Goal: Task Accomplishment & Management: Use online tool/utility

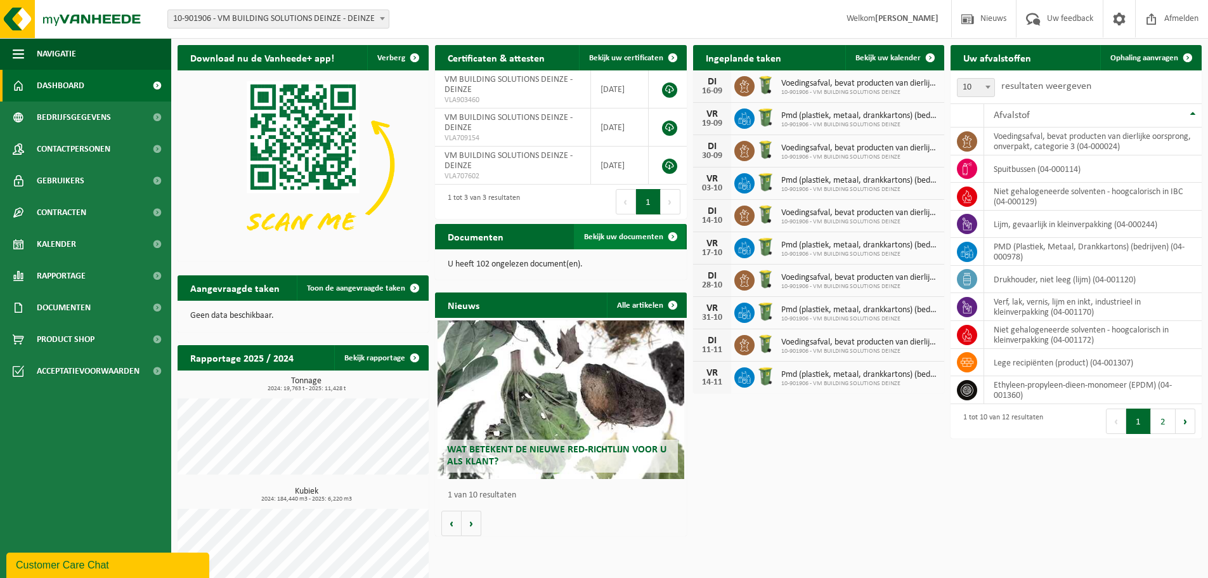
click at [600, 236] on span "Bekijk uw documenten" at bounding box center [623, 237] width 79 height 8
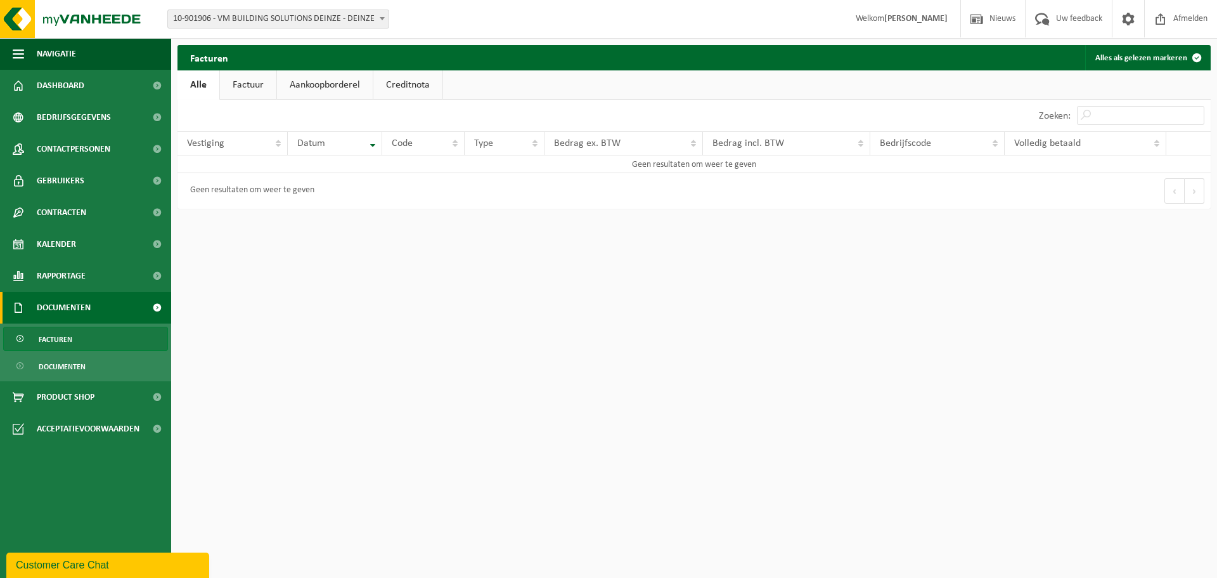
click at [248, 85] on link "Factuur" at bounding box center [248, 84] width 56 height 29
click at [326, 86] on link "Aankoopborderel" at bounding box center [326, 84] width 96 height 29
click at [400, 84] on link "Creditnota" at bounding box center [413, 84] width 69 height 29
click at [197, 84] on link "Alle" at bounding box center [197, 84] width 41 height 29
click at [1140, 55] on button "Alles als gelezen markeren" at bounding box center [1147, 57] width 124 height 25
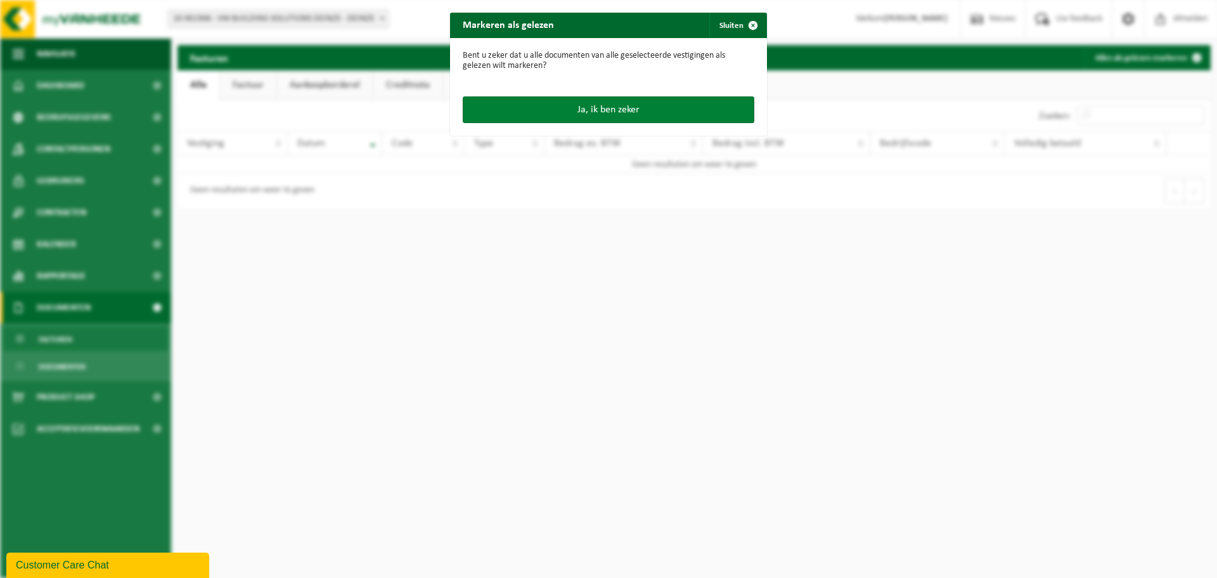
click at [600, 103] on button "Ja, ik ben zeker" at bounding box center [609, 109] width 292 height 27
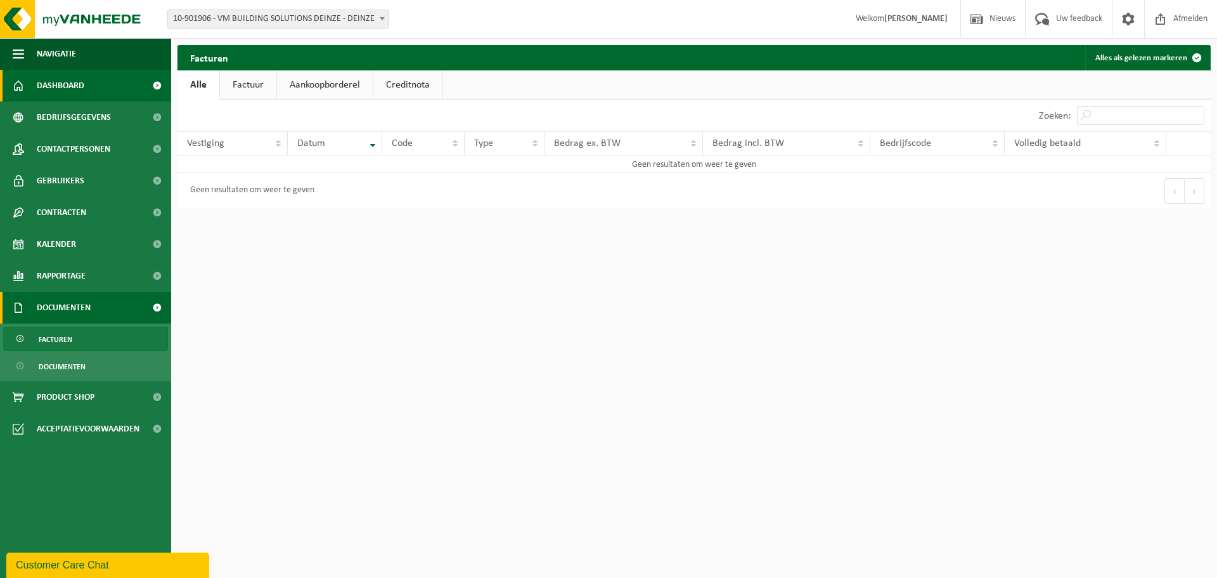
click at [68, 86] on span "Dashboard" at bounding box center [61, 86] width 48 height 32
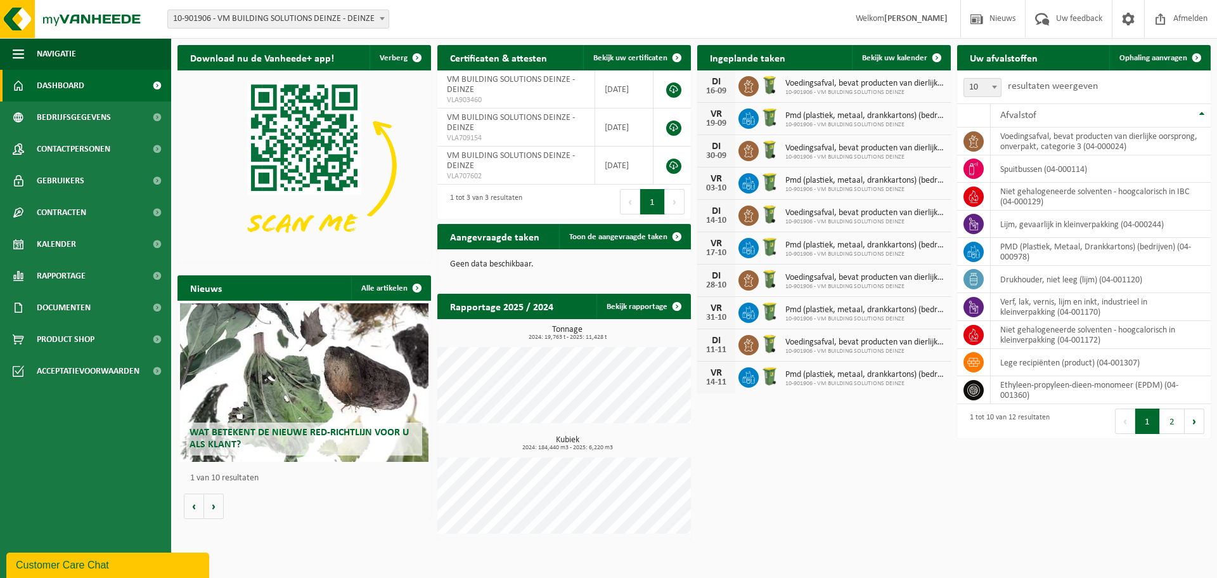
click at [233, 432] on span "Wat betekent de nieuwe RED-richtlijn voor u als klant?" at bounding box center [299, 438] width 219 height 22
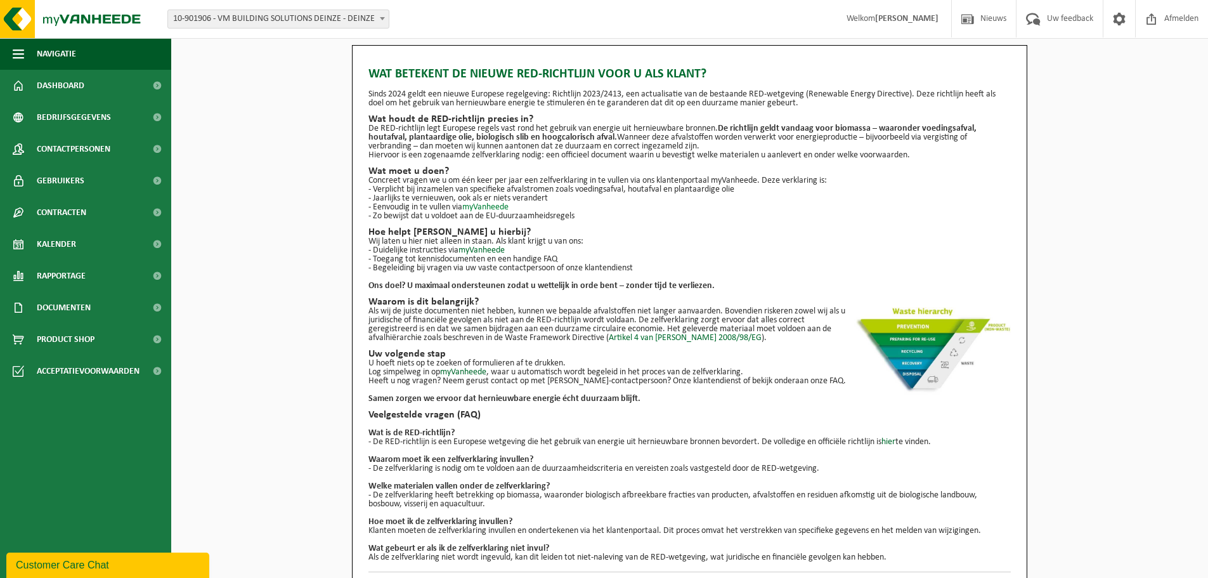
click at [496, 205] on link "myVanheede" at bounding box center [485, 207] width 46 height 10
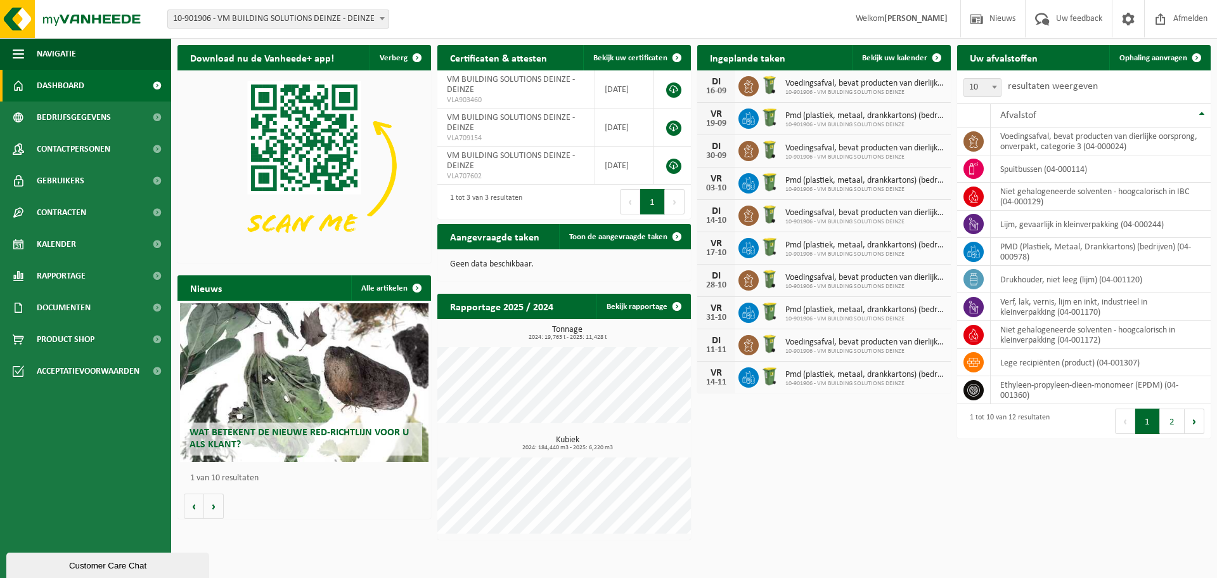
click at [297, 126] on img at bounding box center [304, 165] width 254 height 190
click at [300, 163] on img at bounding box center [304, 165] width 254 height 190
click at [59, 306] on span "Documenten" at bounding box center [64, 308] width 54 height 32
click at [63, 361] on span "Documenten" at bounding box center [62, 366] width 47 height 24
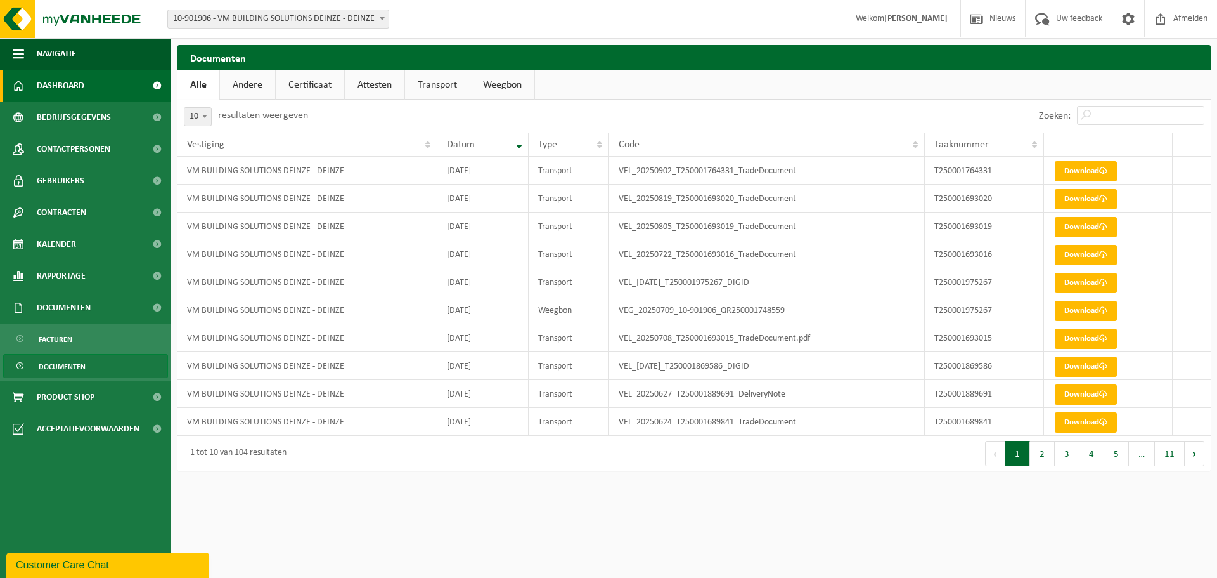
click at [61, 78] on span "Dashboard" at bounding box center [61, 86] width 48 height 32
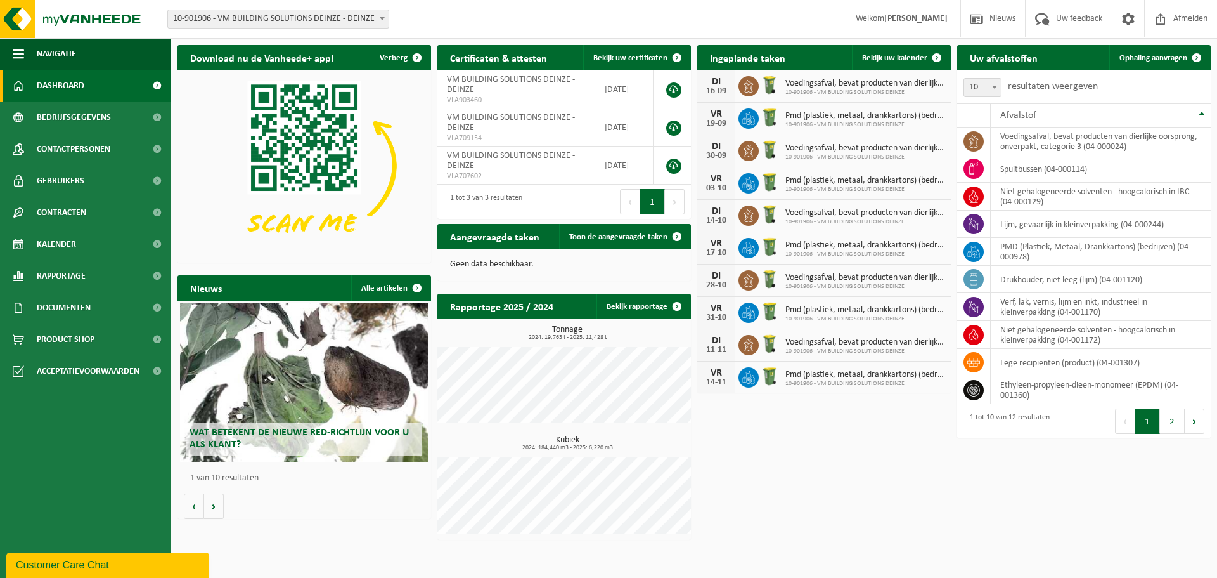
click at [253, 429] on span "Wat betekent de nieuwe RED-richtlijn voor u als klant?" at bounding box center [299, 438] width 219 height 22
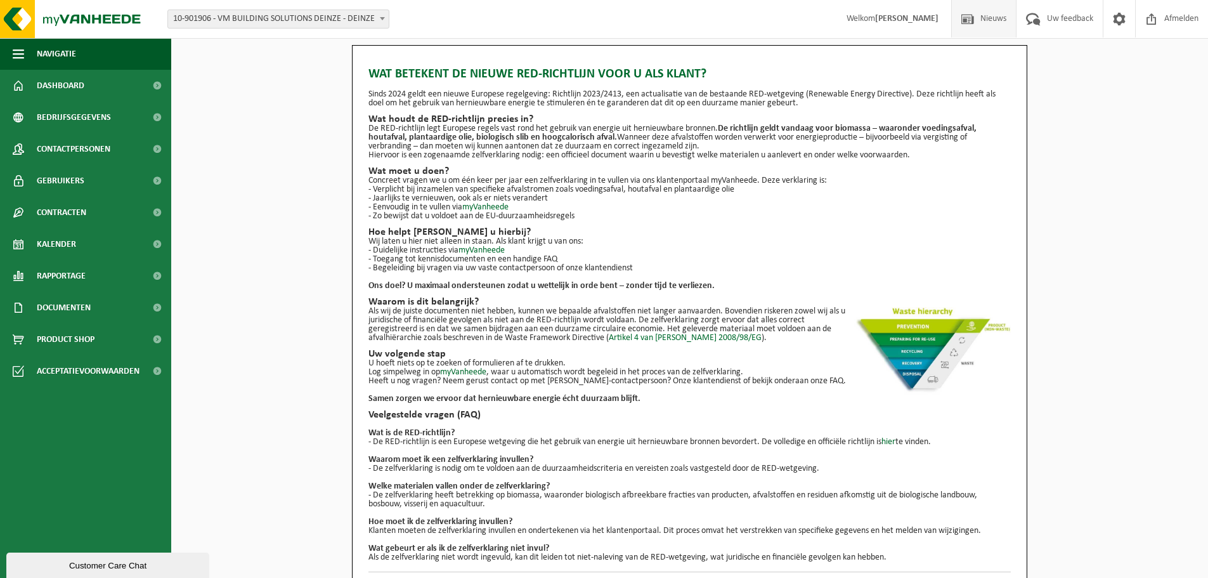
click at [986, 16] on span "Nieuws" at bounding box center [993, 18] width 32 height 37
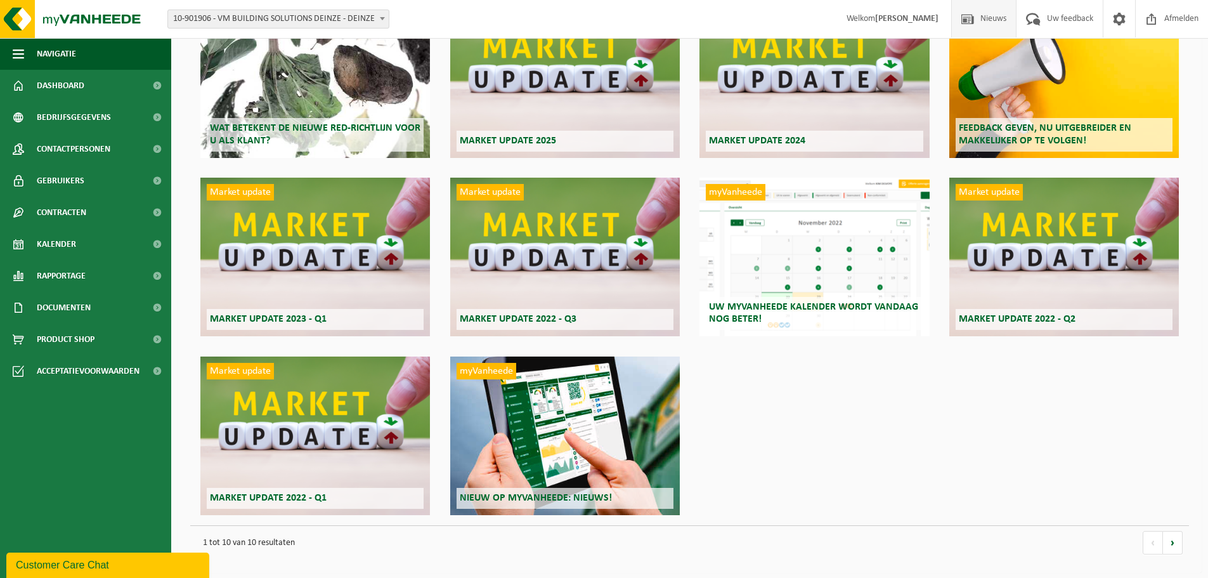
scroll to position [131, 0]
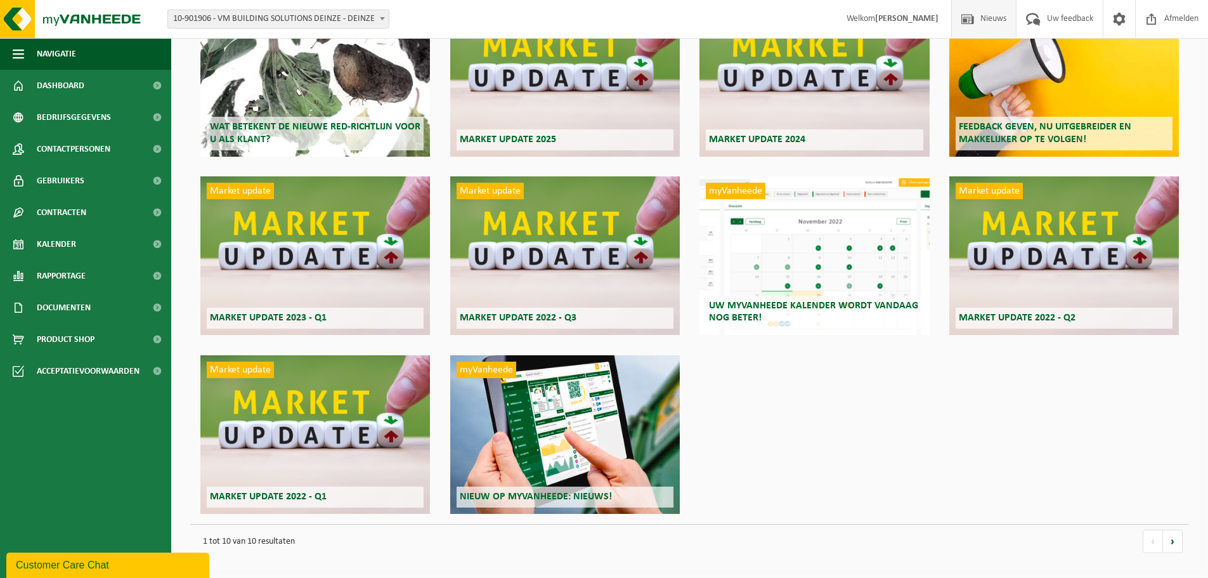
click at [825, 297] on h2 "Uw myVanheede kalender wordt vandaag nog beter!" at bounding box center [814, 311] width 217 height 33
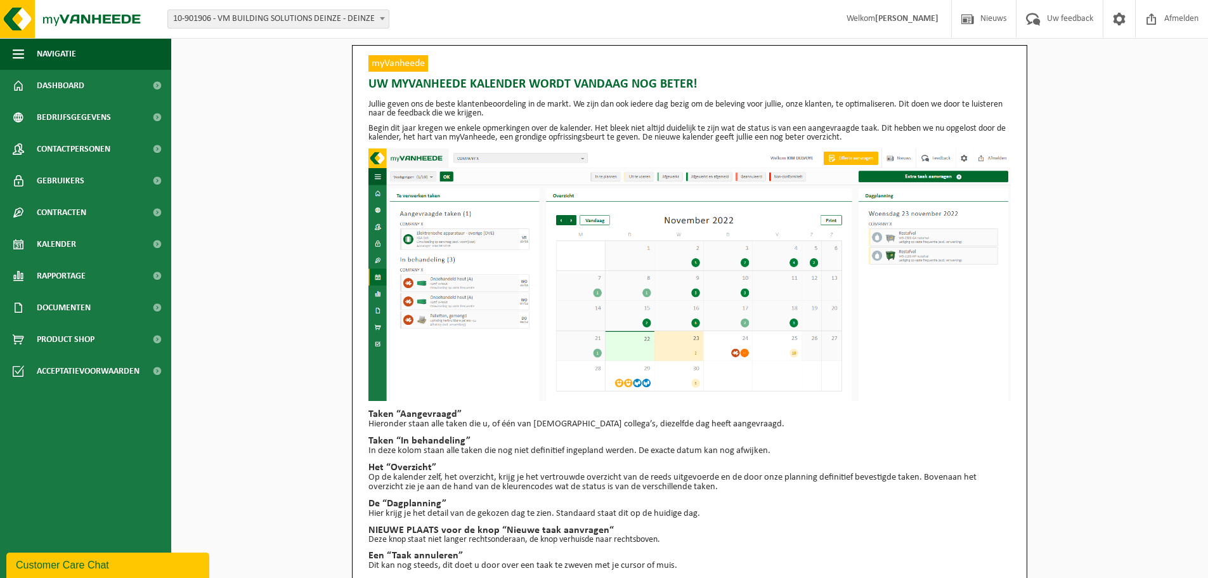
scroll to position [31, 0]
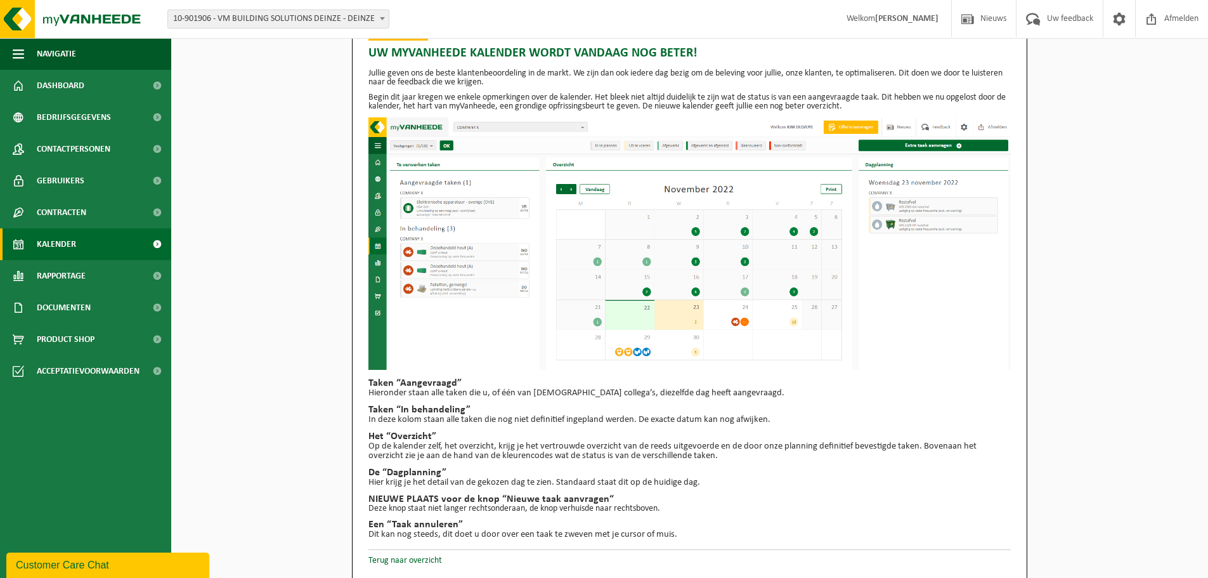
click at [56, 247] on span "Kalender" at bounding box center [56, 244] width 39 height 32
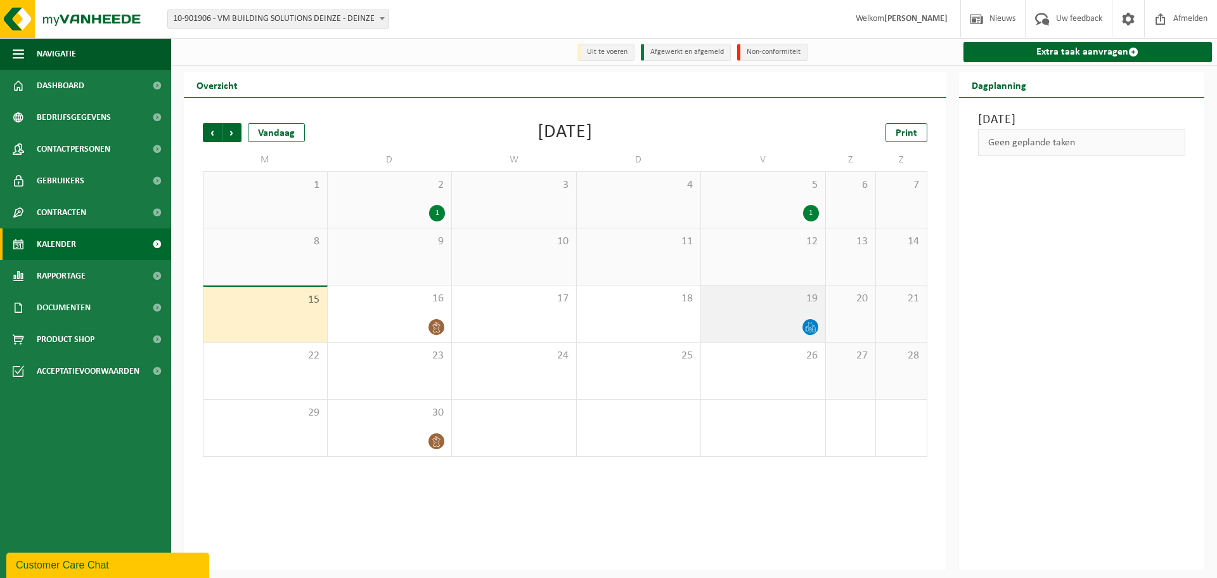
click at [812, 325] on icon at bounding box center [810, 326] width 11 height 11
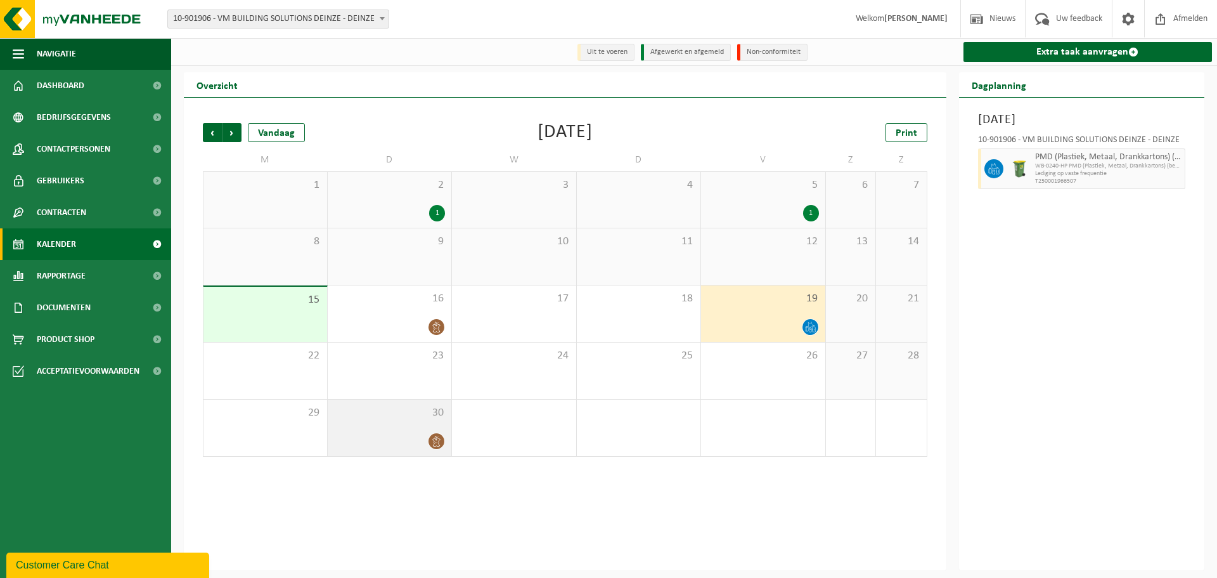
click at [437, 444] on icon at bounding box center [436, 441] width 11 height 11
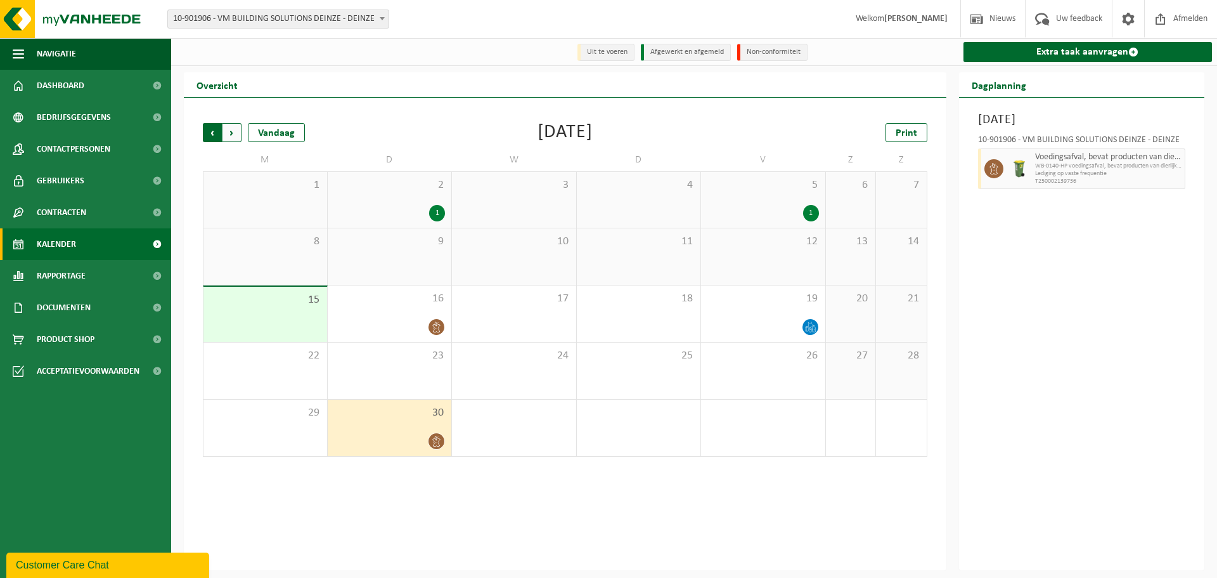
click at [230, 129] on span "Volgende" at bounding box center [232, 132] width 19 height 19
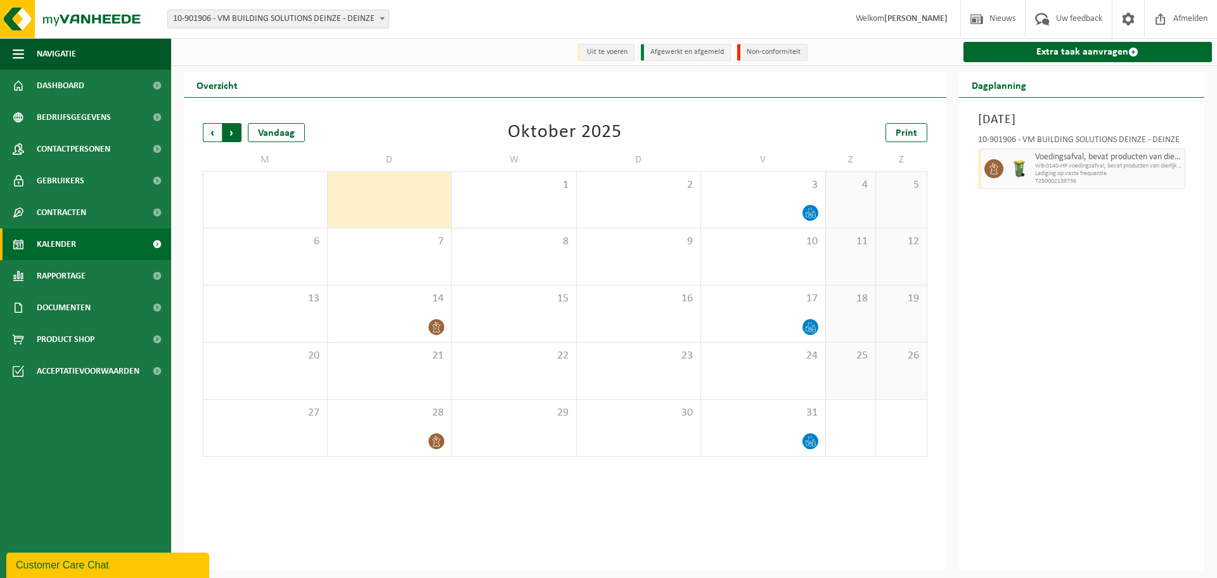
click at [209, 135] on span "Vorige" at bounding box center [212, 132] width 19 height 19
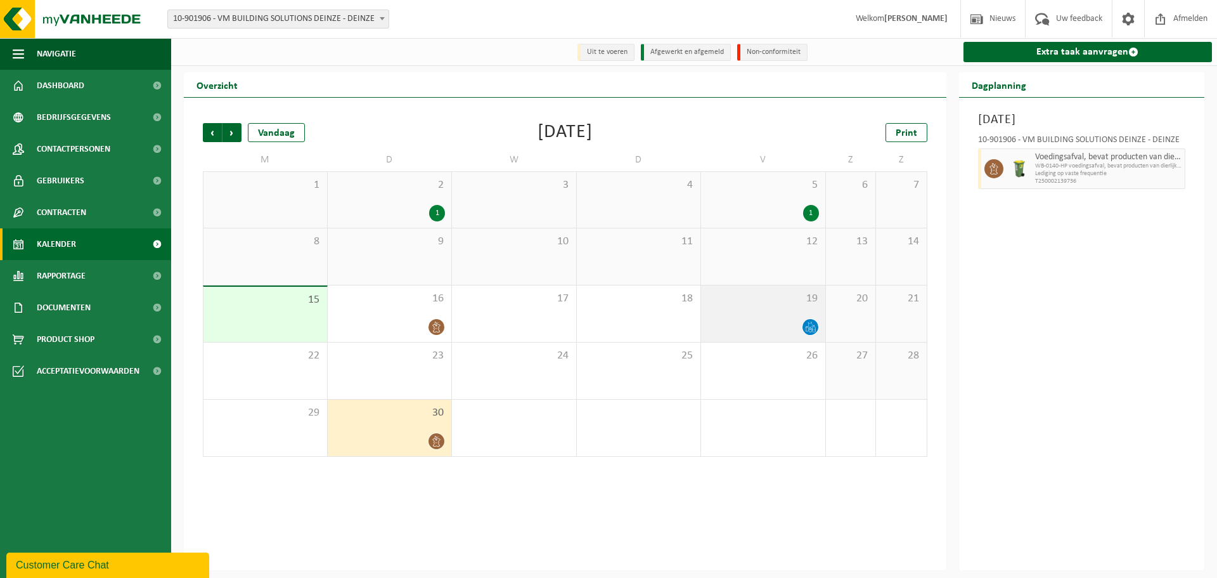
click at [808, 326] on icon at bounding box center [810, 326] width 11 height 11
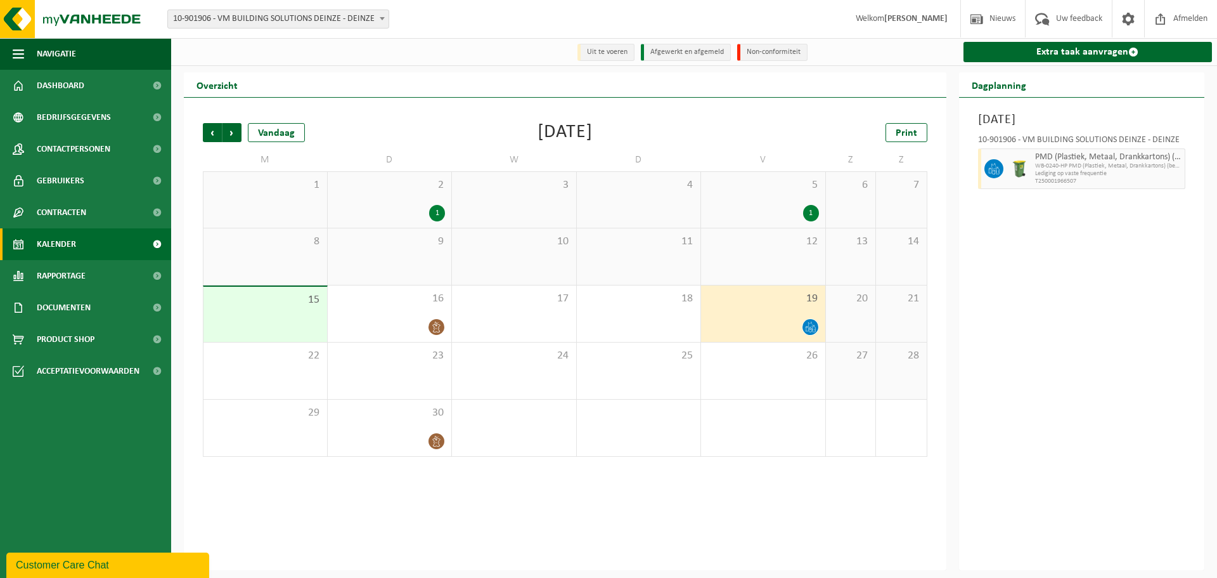
click at [703, 476] on div "Vorige Volgende Vandaag [DATE] Print M D W D V Z Z 1 2 1 3 4 5 1 6 7 8 9 10 11 …" at bounding box center [565, 334] width 763 height 472
click at [239, 134] on span "Volgende" at bounding box center [232, 132] width 19 height 19
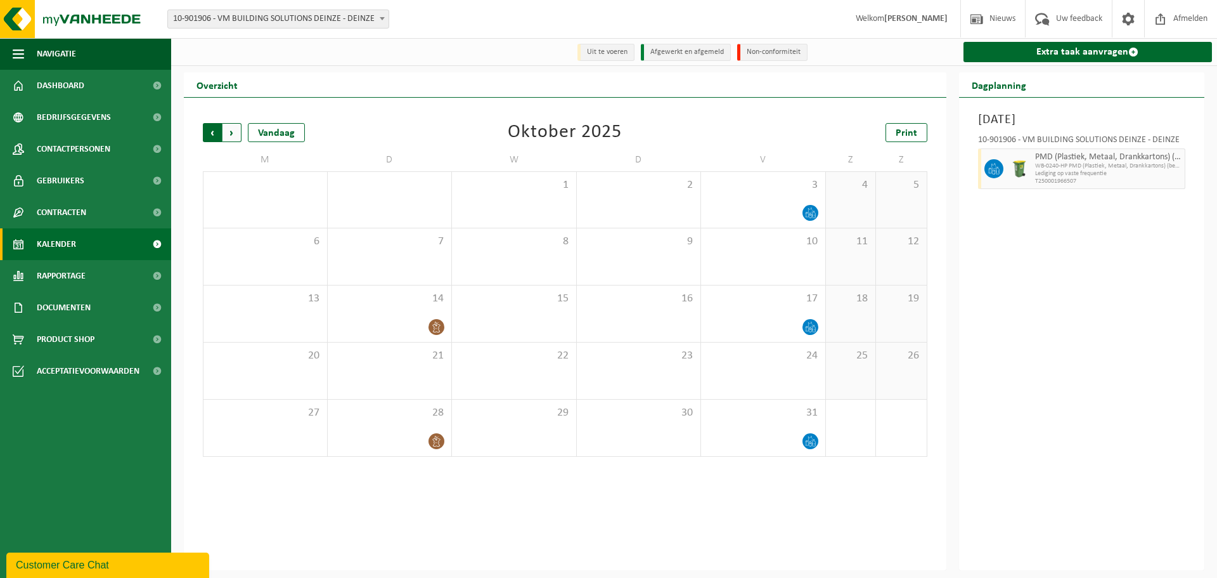
click at [236, 133] on span "Volgende" at bounding box center [232, 132] width 19 height 19
click at [209, 133] on span "Vorige" at bounding box center [212, 132] width 19 height 19
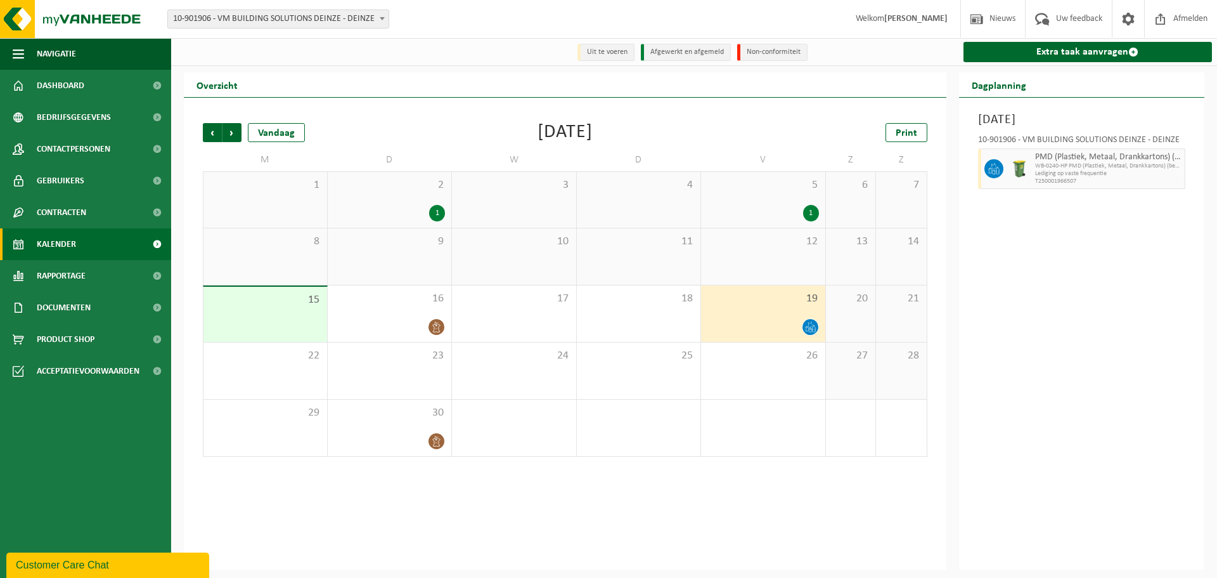
click at [209, 133] on span "Vorige" at bounding box center [212, 132] width 19 height 19
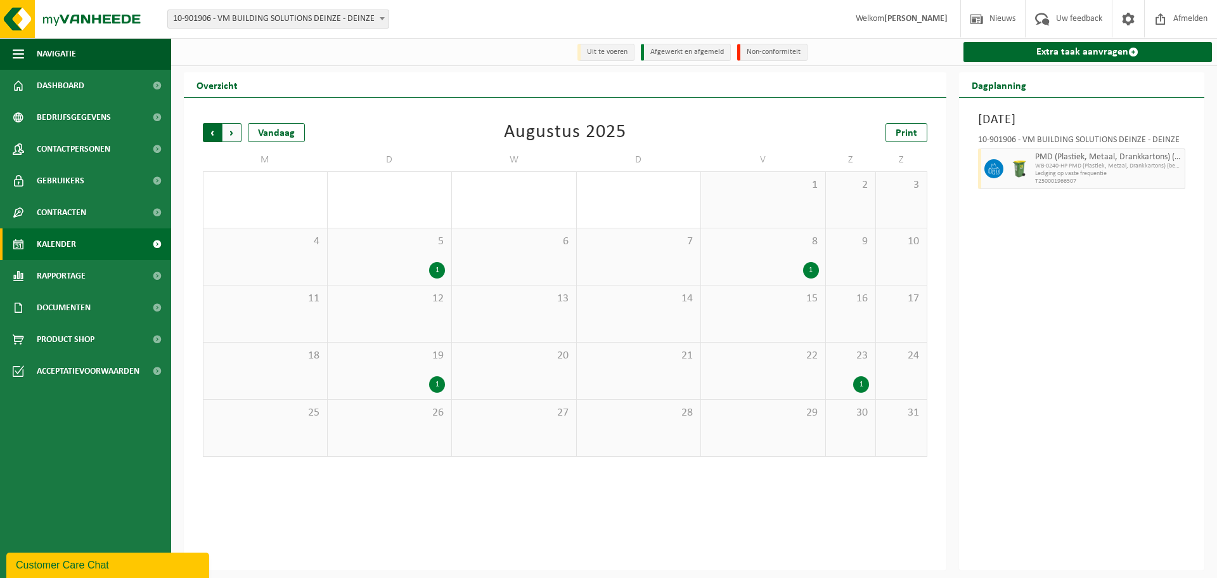
click at [232, 131] on span "Volgende" at bounding box center [232, 132] width 19 height 19
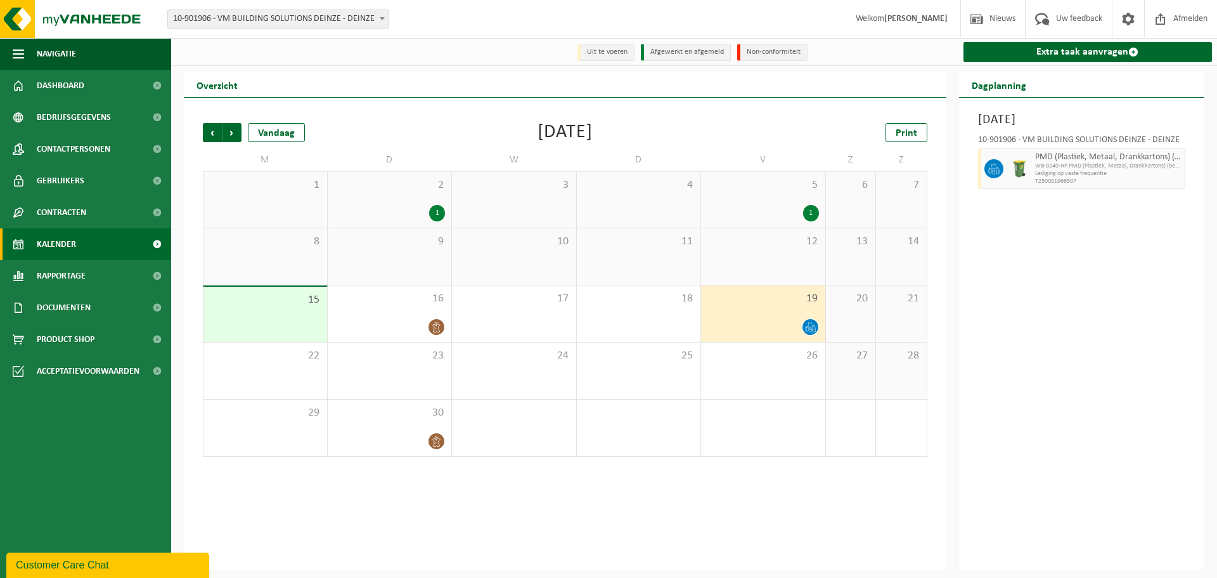
click at [811, 210] on div "1" at bounding box center [811, 213] width 16 height 16
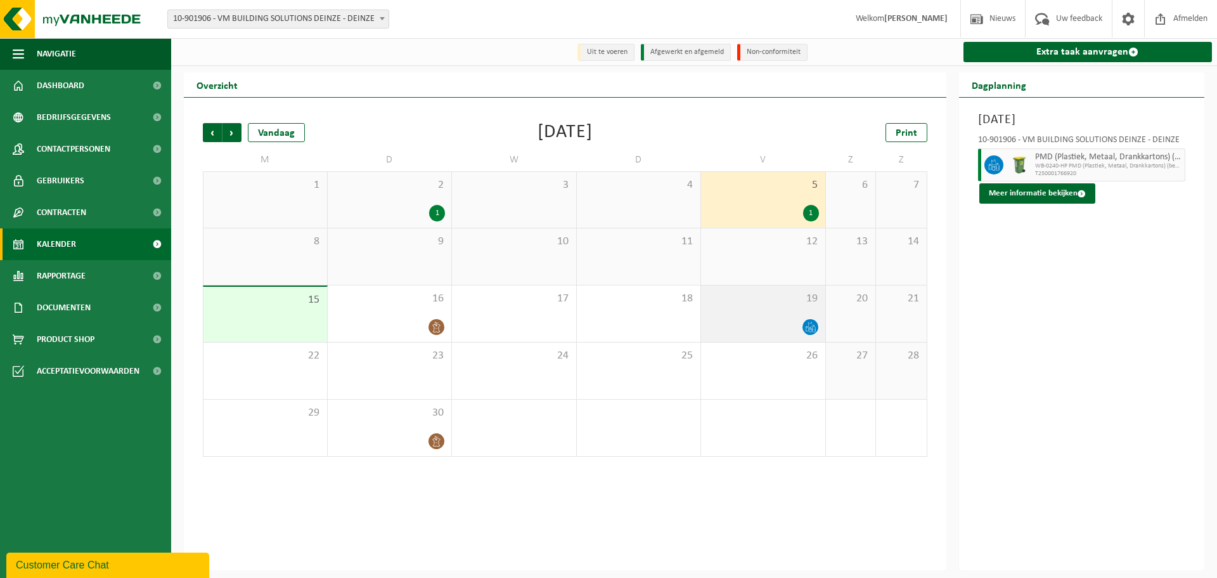
click at [810, 323] on icon at bounding box center [810, 326] width 11 height 11
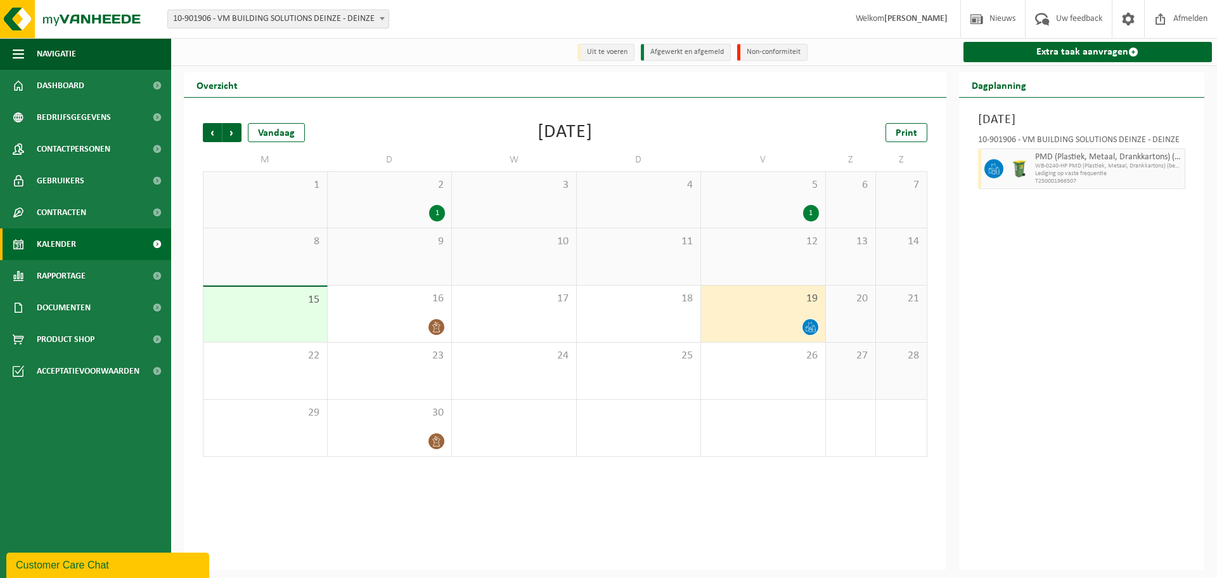
click at [816, 210] on div "1" at bounding box center [811, 213] width 16 height 16
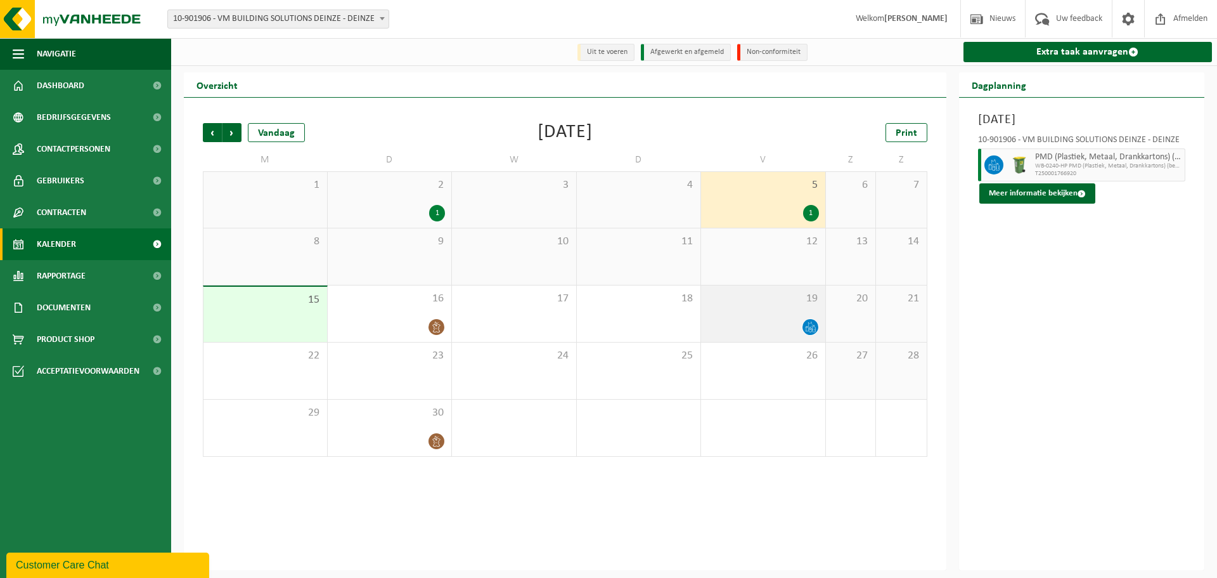
click at [809, 322] on icon at bounding box center [810, 326] width 11 height 11
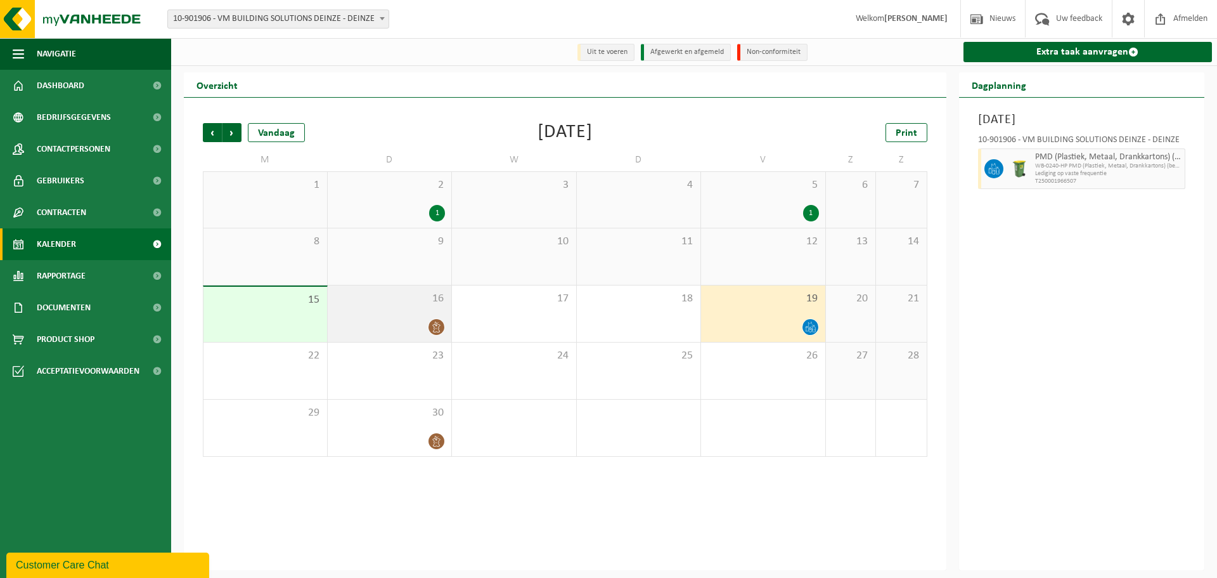
click at [438, 326] on icon at bounding box center [436, 326] width 11 height 11
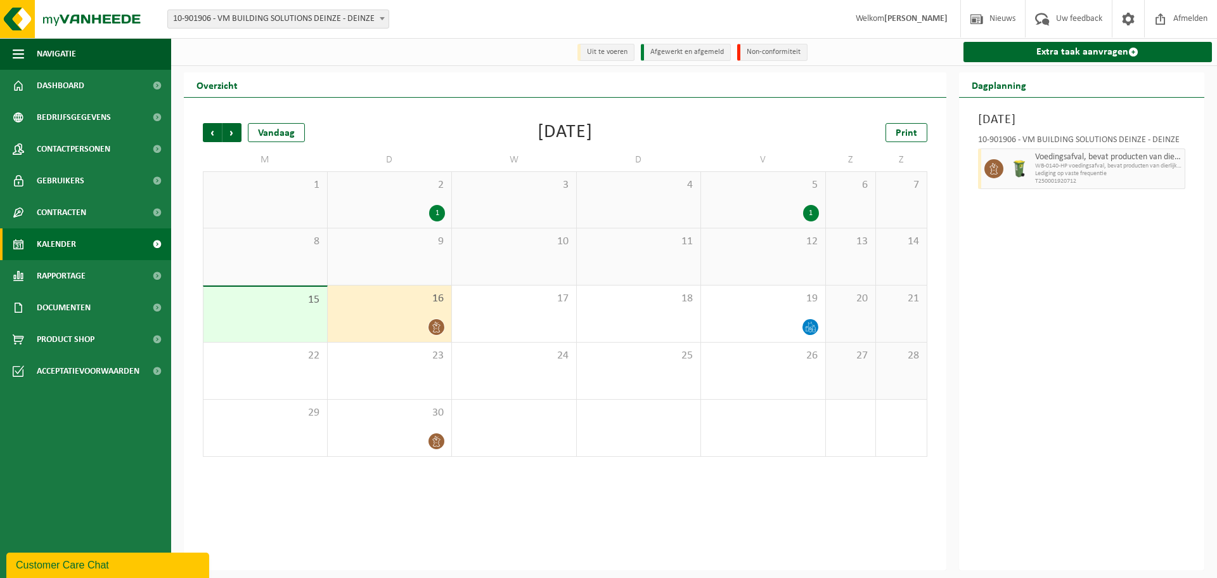
drag, startPoint x: 436, startPoint y: 438, endPoint x: 425, endPoint y: 486, distance: 49.2
click at [425, 486] on div "Vorige Volgende Vandaag [DATE] Print M D W D V Z Z 1 2 1 3 4 5 1 6 7 8 9 10 11 …" at bounding box center [565, 334] width 763 height 472
drag, startPoint x: 436, startPoint y: 442, endPoint x: 455, endPoint y: 434, distance: 20.5
click at [411, 469] on div "Vorige Volgende Vandaag [DATE] Print M D W D V Z Z 1 2 1 3 4 5 1 6 7 8 9 10 11 …" at bounding box center [565, 289] width 737 height 359
click at [432, 442] on icon at bounding box center [436, 441] width 11 height 11
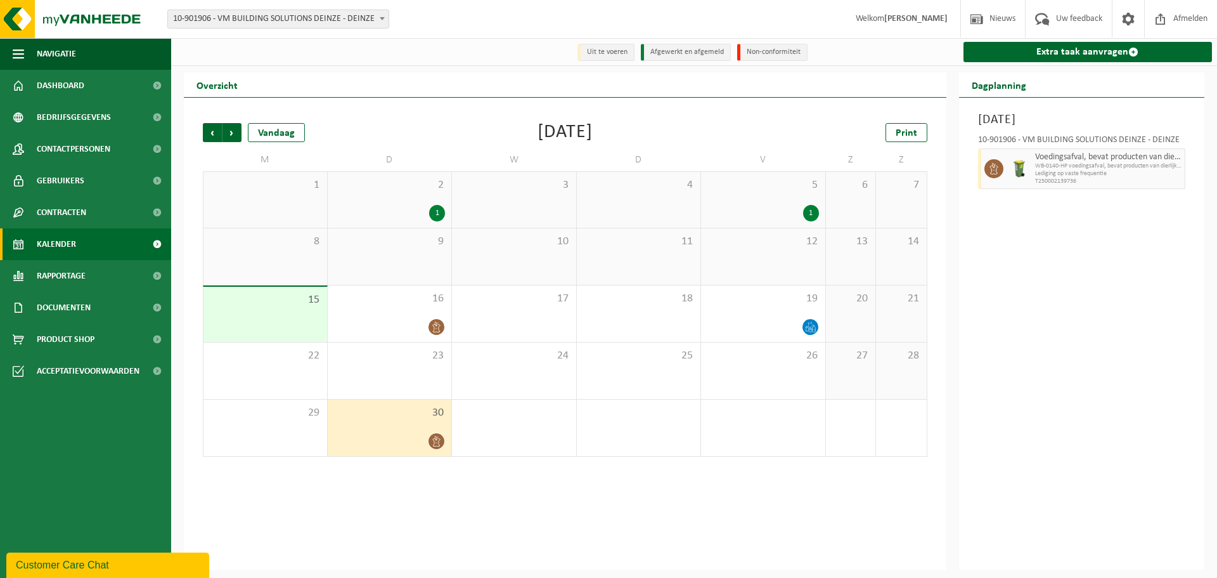
click at [436, 441] on icon at bounding box center [436, 441] width 8 height 11
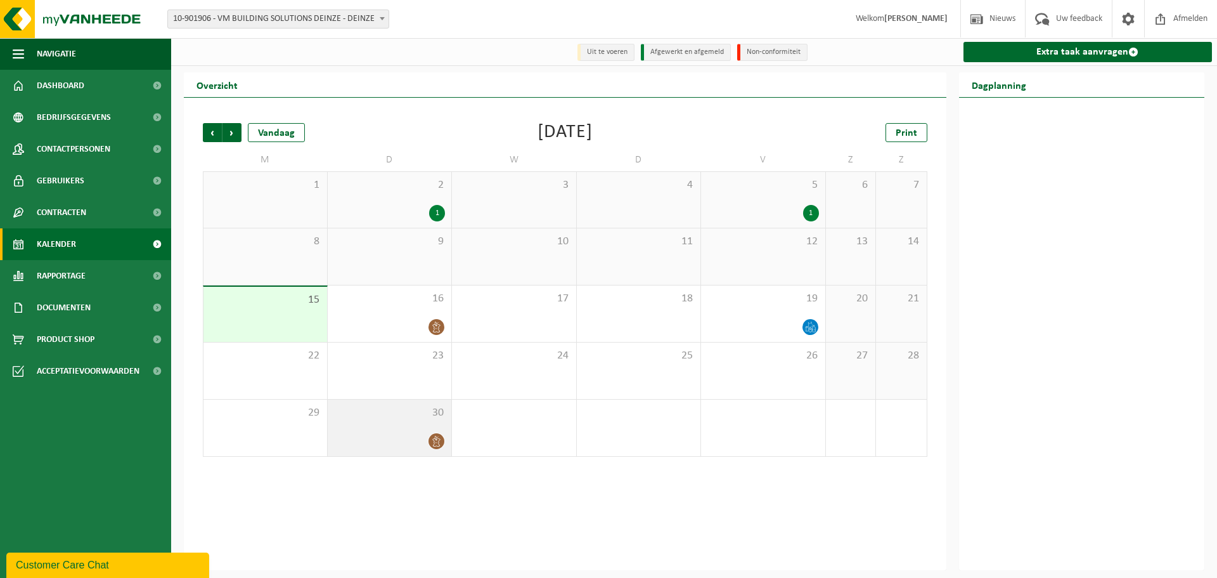
click at [438, 437] on icon at bounding box center [436, 441] width 11 height 11
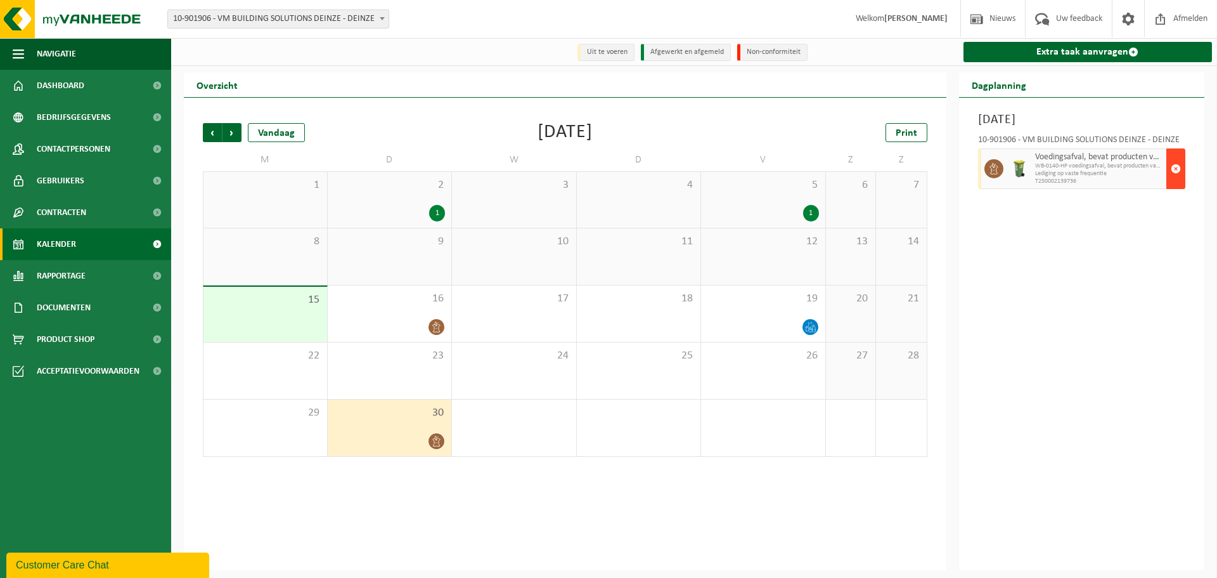
click at [1177, 168] on span "button" at bounding box center [1176, 168] width 10 height 25
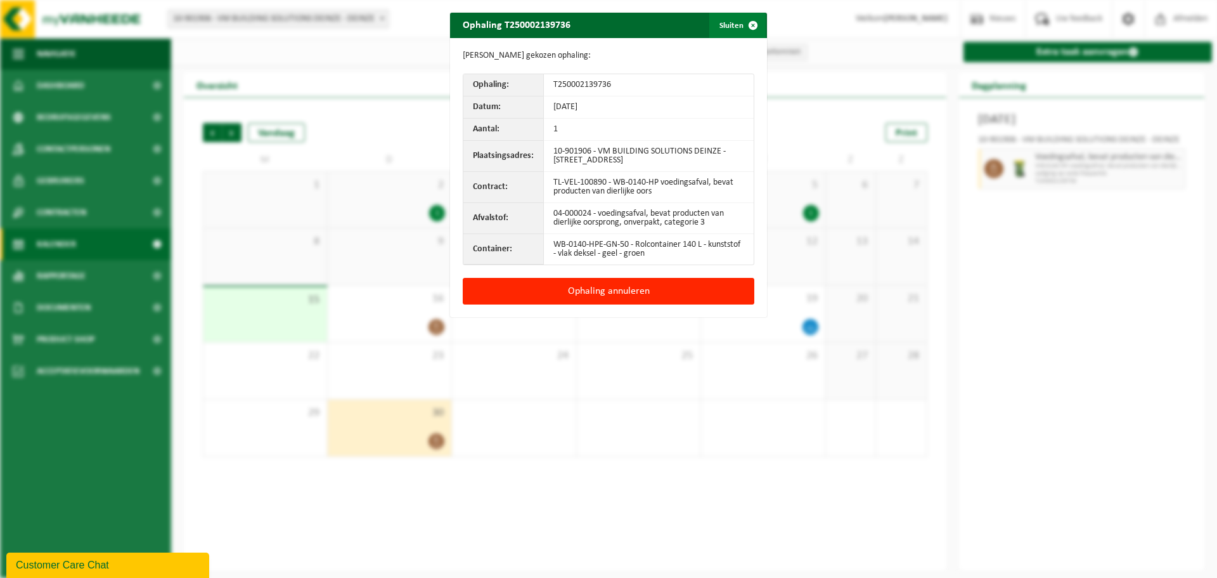
click at [745, 23] on span "button" at bounding box center [752, 25] width 25 height 25
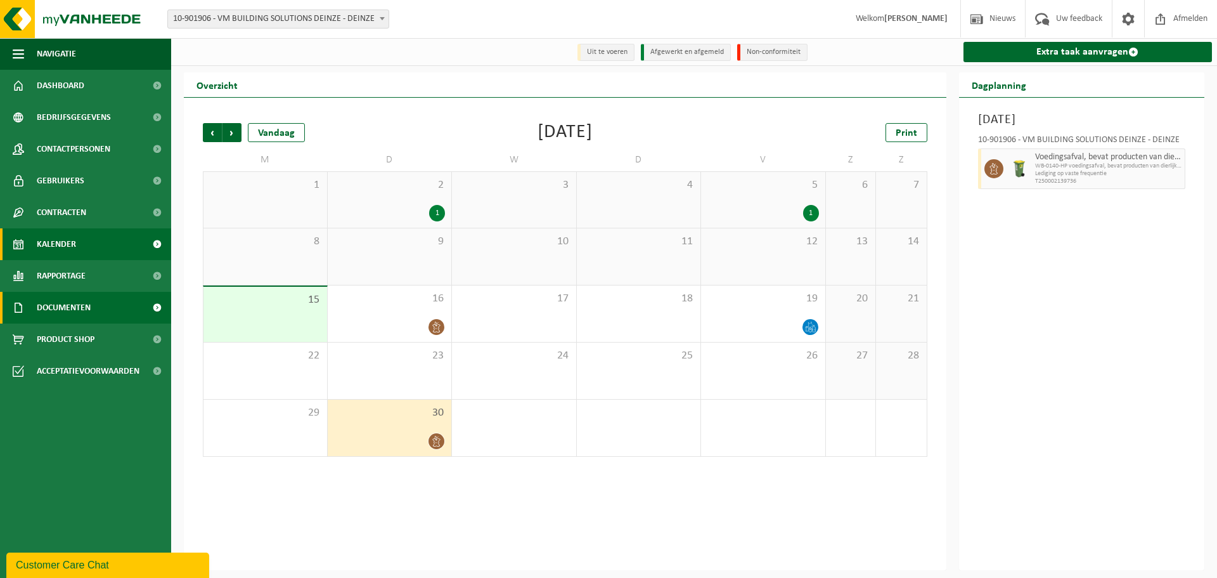
click at [59, 300] on span "Documenten" at bounding box center [64, 308] width 54 height 32
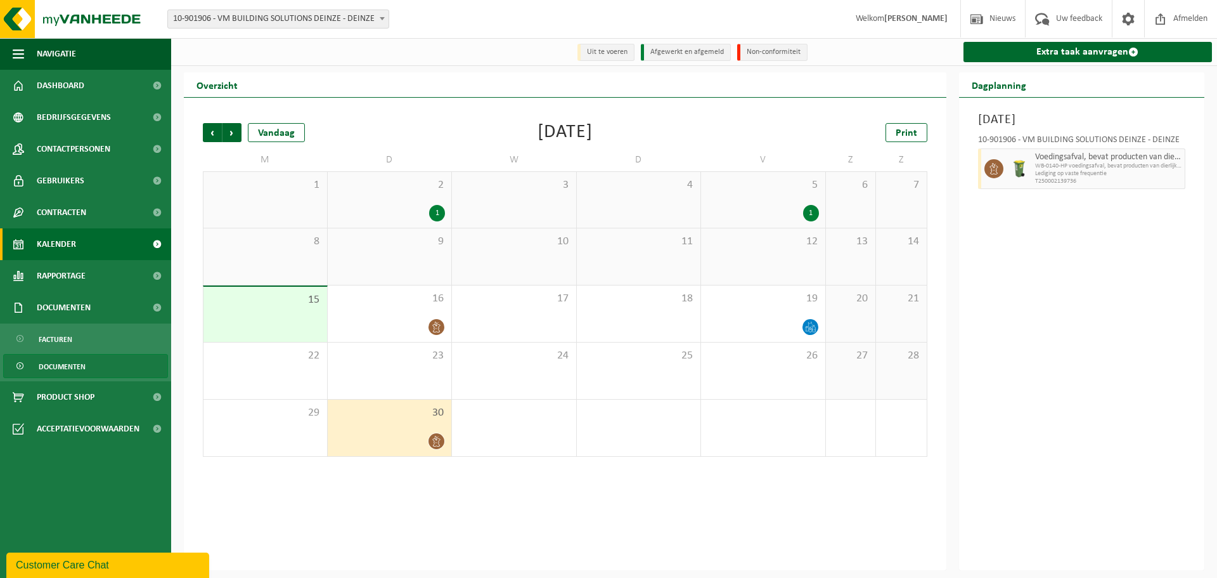
click at [61, 367] on span "Documenten" at bounding box center [62, 366] width 47 height 24
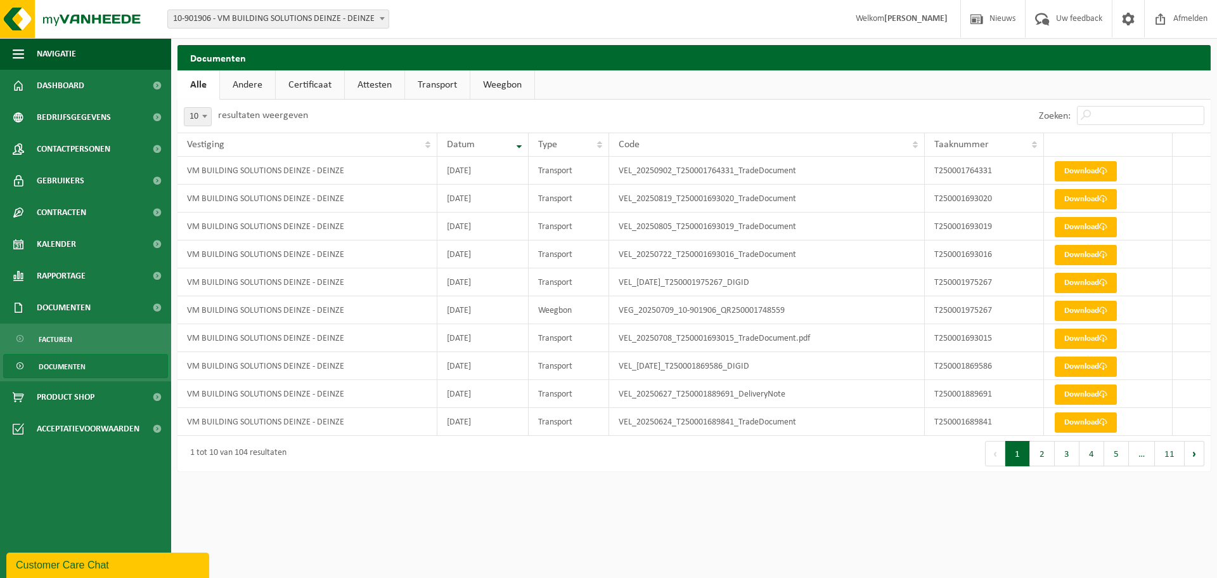
click at [375, 84] on link "Attesten" at bounding box center [375, 84] width 60 height 29
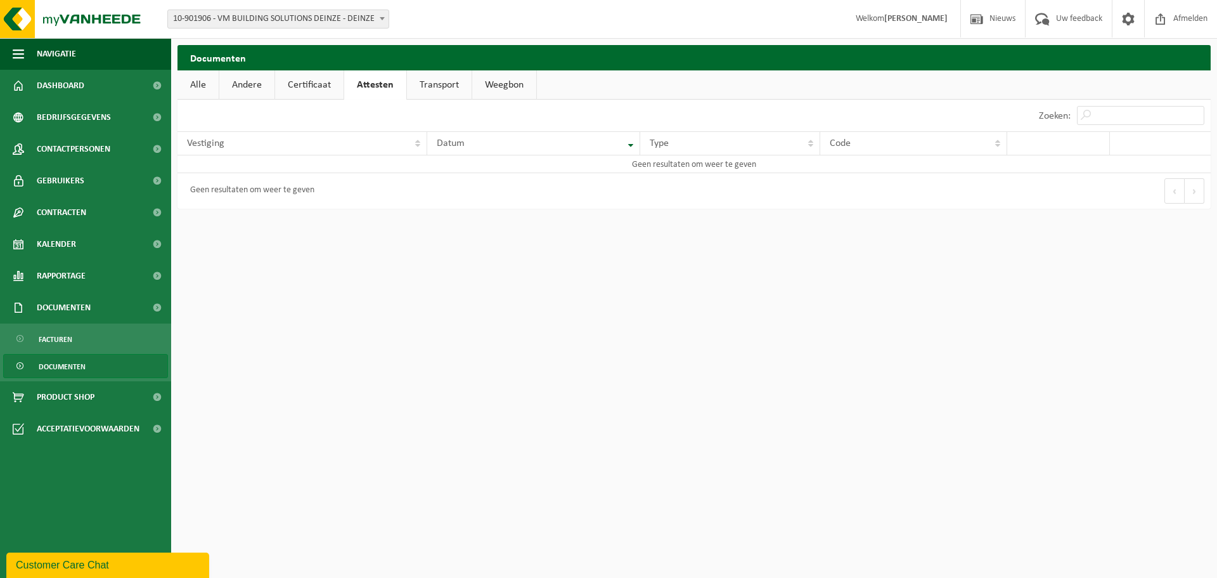
click at [499, 81] on link "Weegbon" at bounding box center [504, 84] width 64 height 29
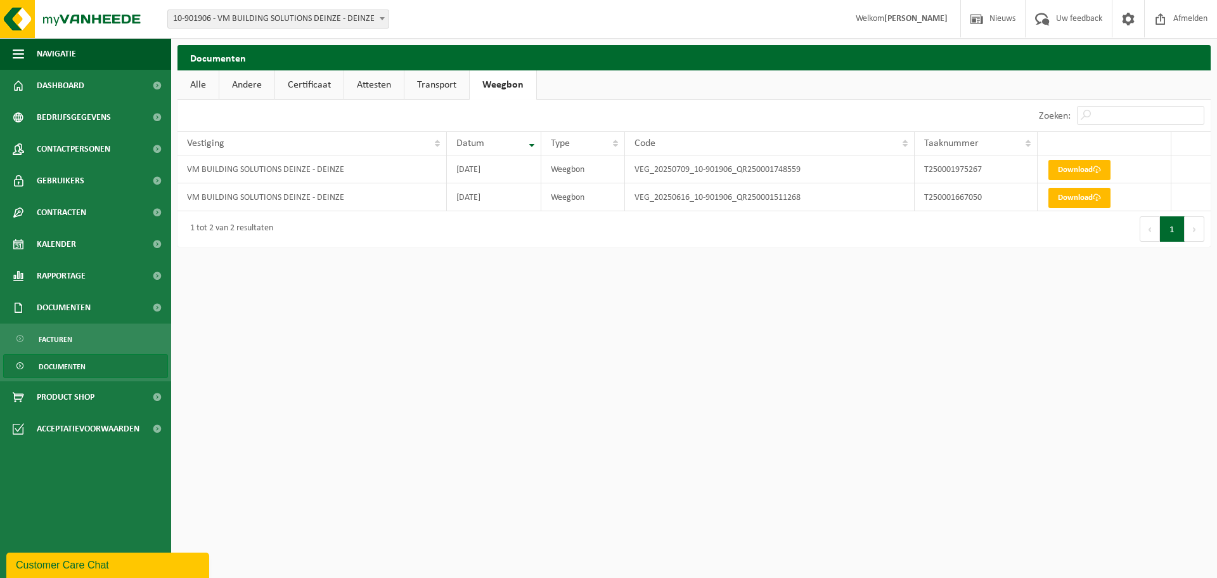
click at [201, 79] on link "Alle" at bounding box center [197, 84] width 41 height 29
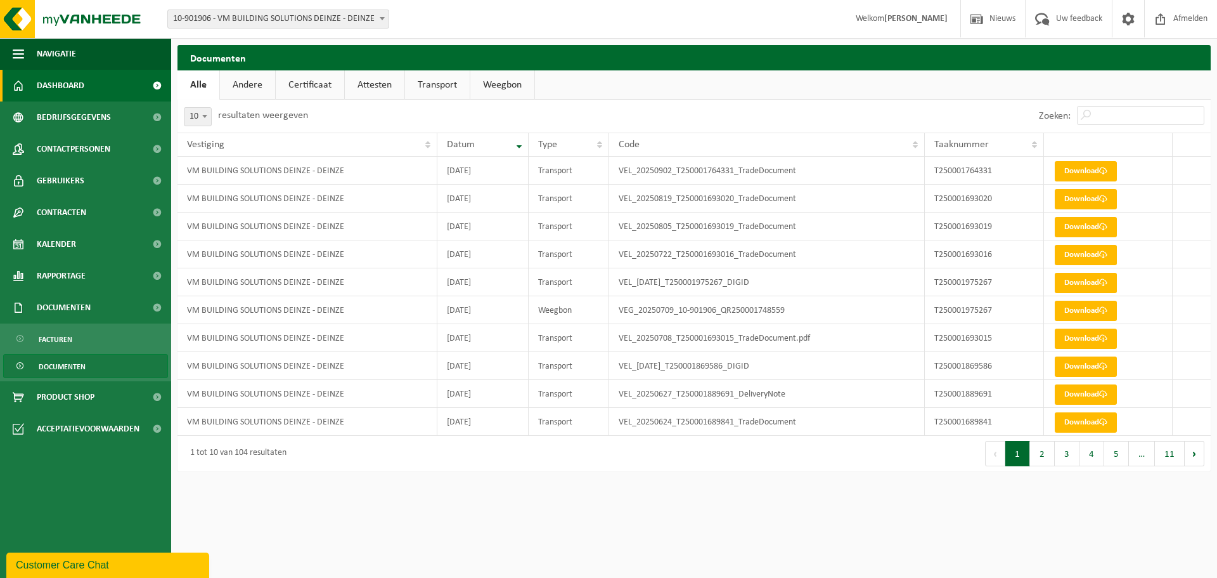
click at [74, 85] on span "Dashboard" at bounding box center [61, 86] width 48 height 32
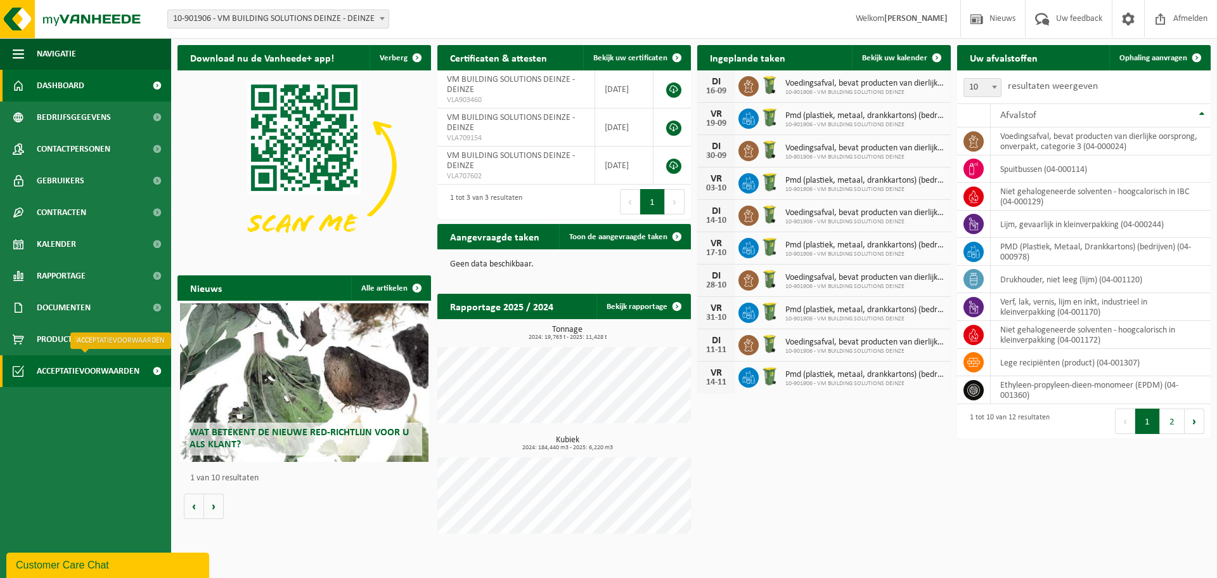
click at [63, 369] on span "Acceptatievoorwaarden" at bounding box center [88, 371] width 103 height 32
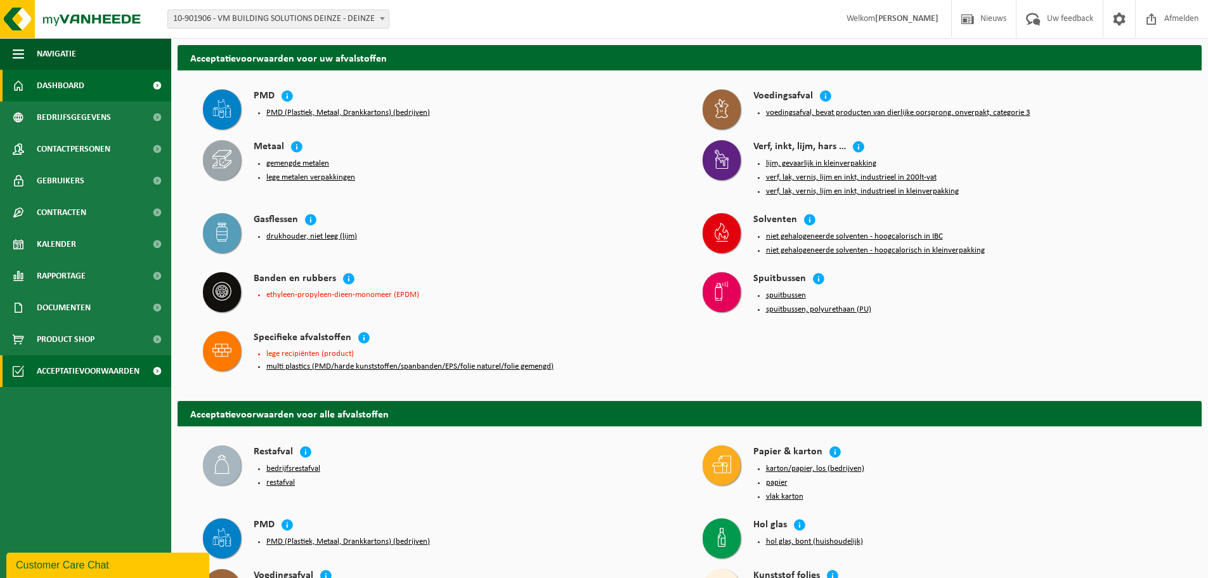
click at [42, 75] on span "Dashboard" at bounding box center [61, 86] width 48 height 32
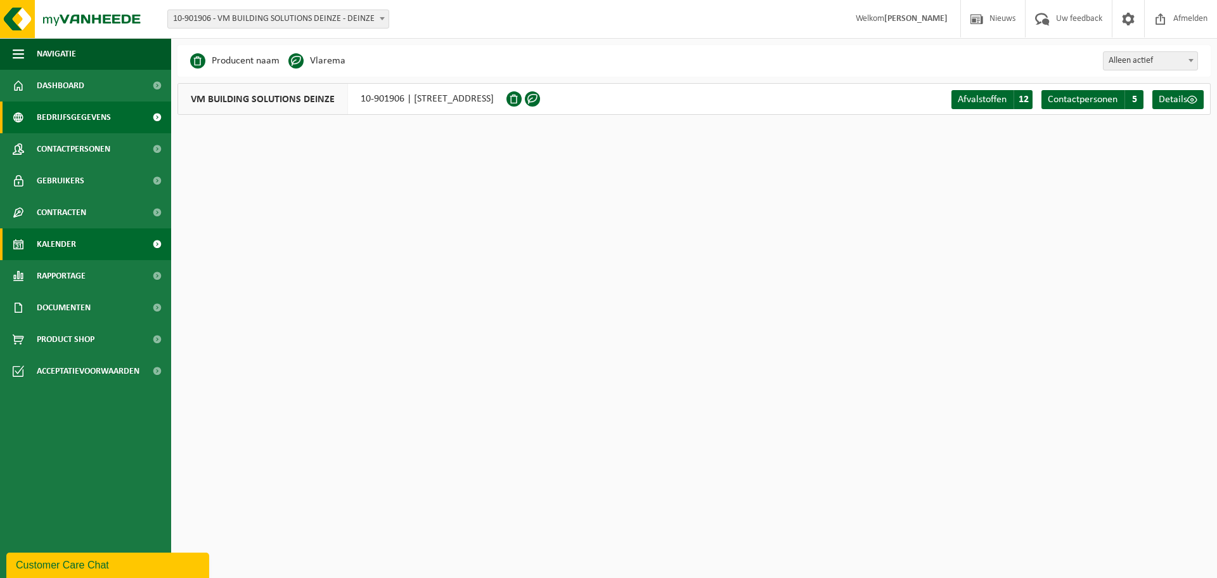
click at [55, 245] on span "Kalender" at bounding box center [56, 244] width 39 height 32
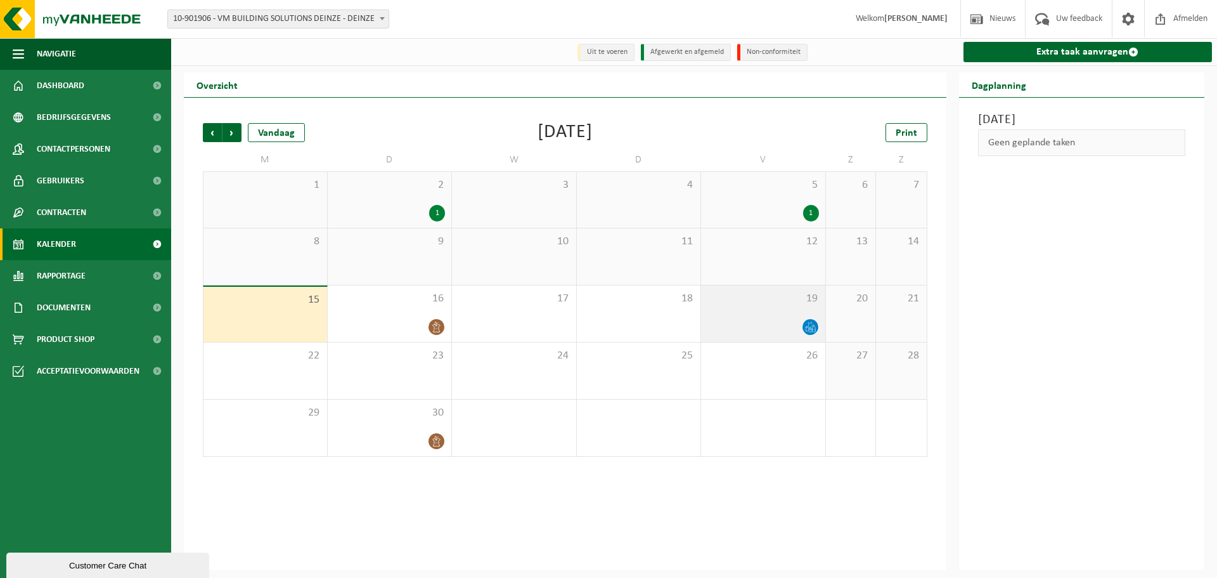
click at [811, 327] on icon at bounding box center [810, 324] width 4 height 6
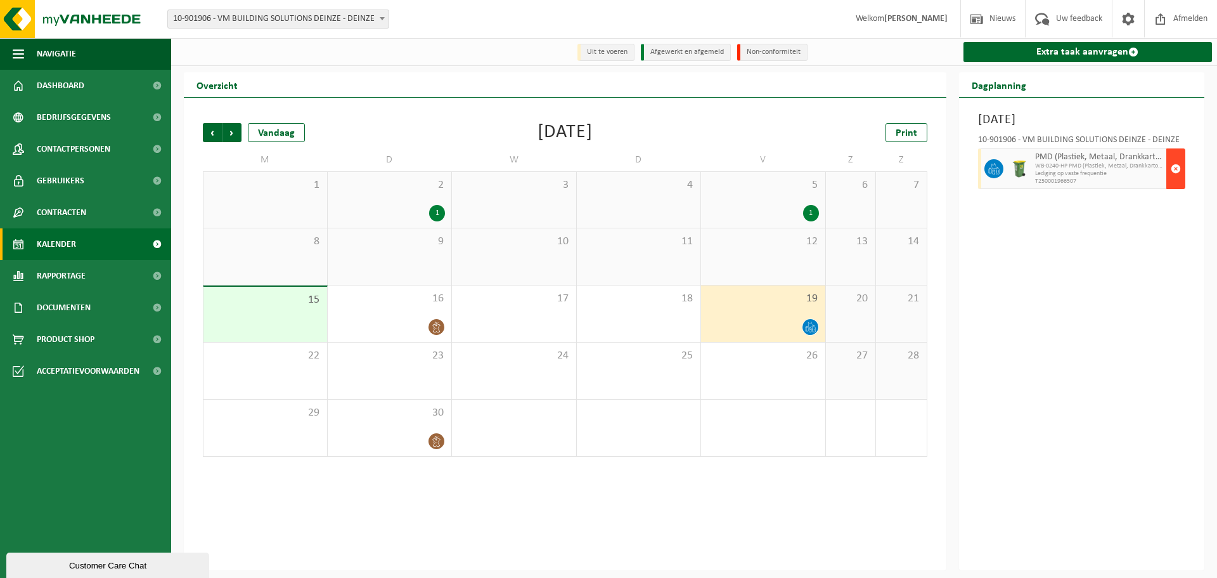
click at [1178, 169] on span "button" at bounding box center [1176, 168] width 10 height 25
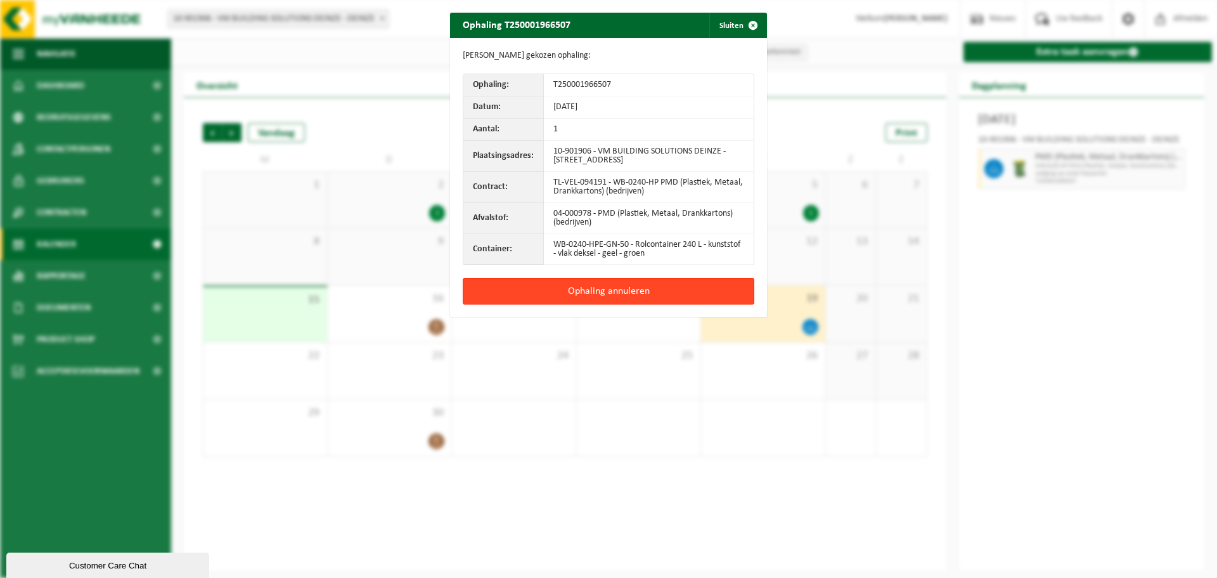
click at [605, 290] on button "Ophaling annuleren" at bounding box center [609, 291] width 292 height 27
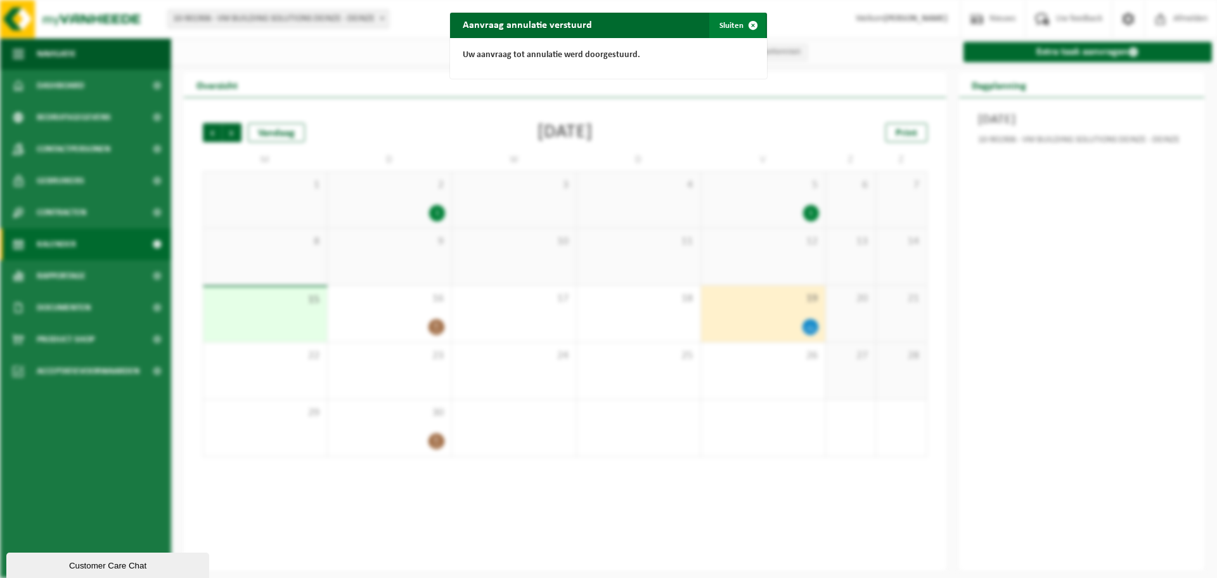
click at [730, 23] on button "Sluiten" at bounding box center [737, 25] width 56 height 25
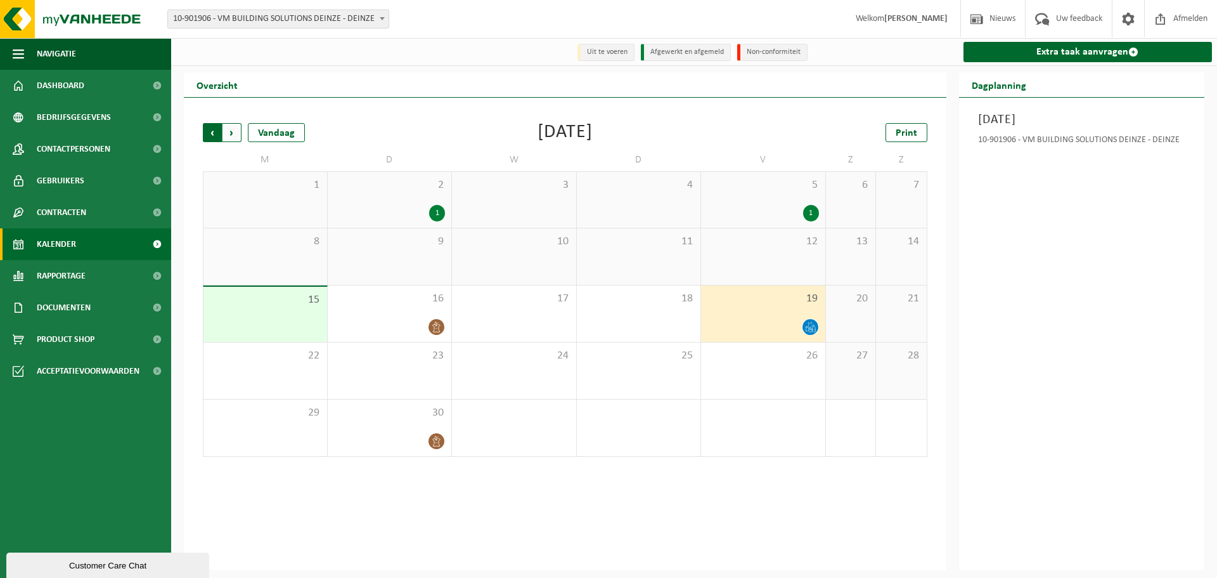
click at [235, 131] on span "Volgende" at bounding box center [232, 132] width 19 height 19
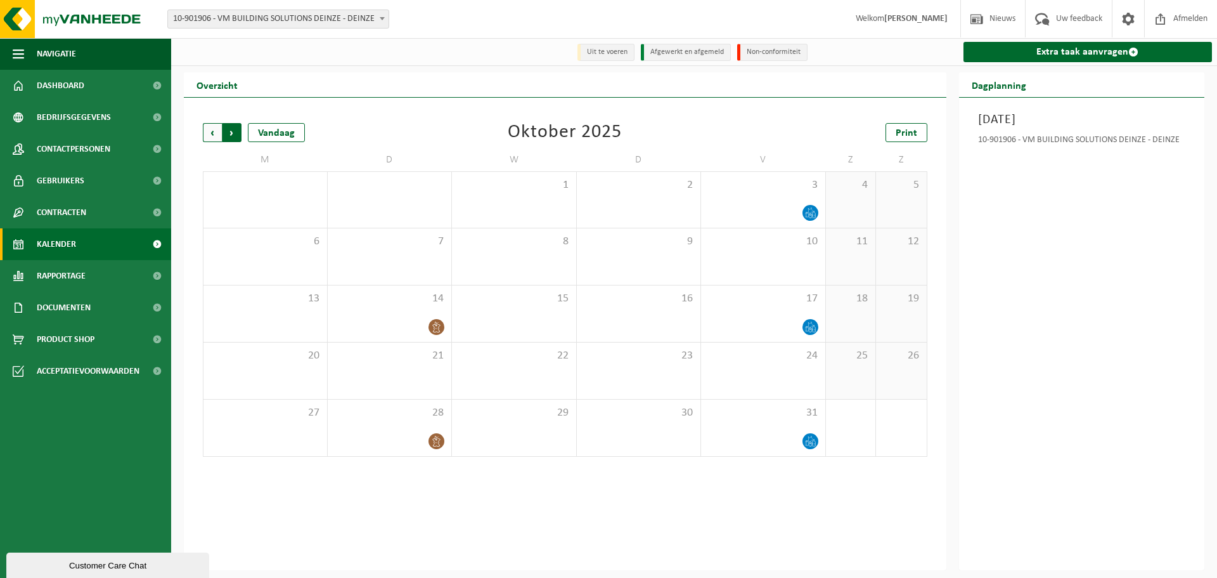
click at [211, 128] on span "Vorige" at bounding box center [212, 132] width 19 height 19
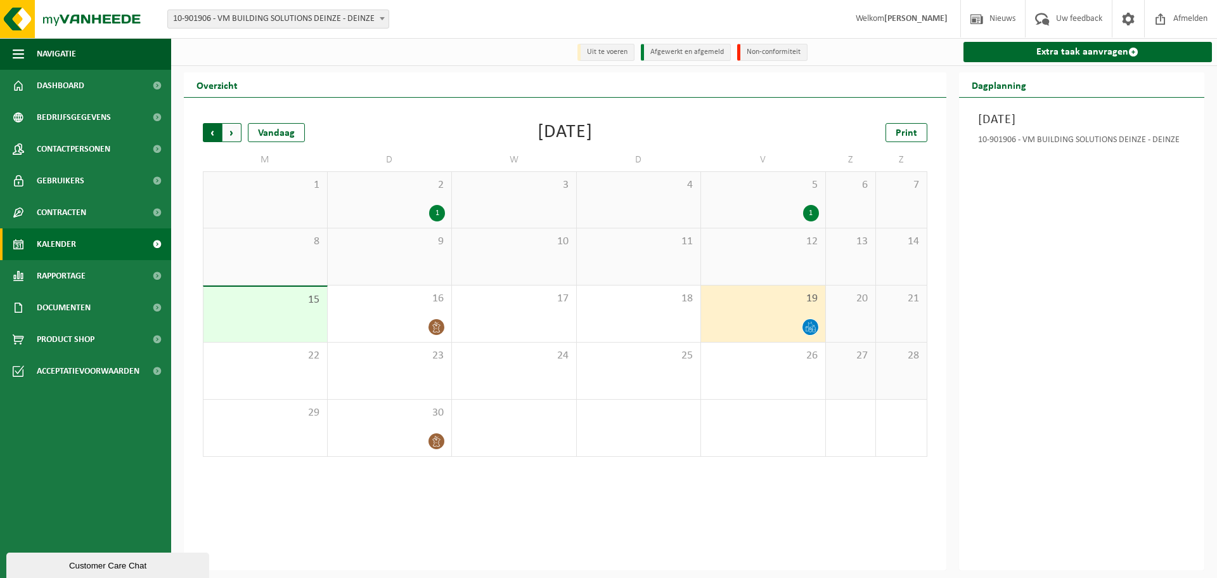
click at [233, 133] on span "Volgende" at bounding box center [232, 132] width 19 height 19
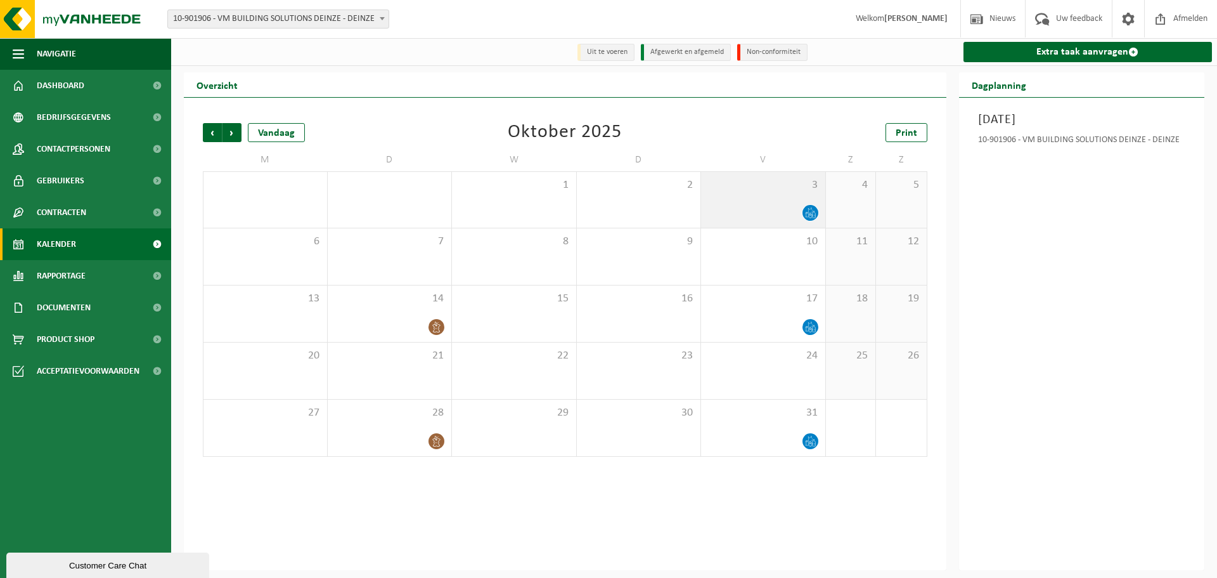
click at [811, 208] on icon at bounding box center [810, 212] width 11 height 11
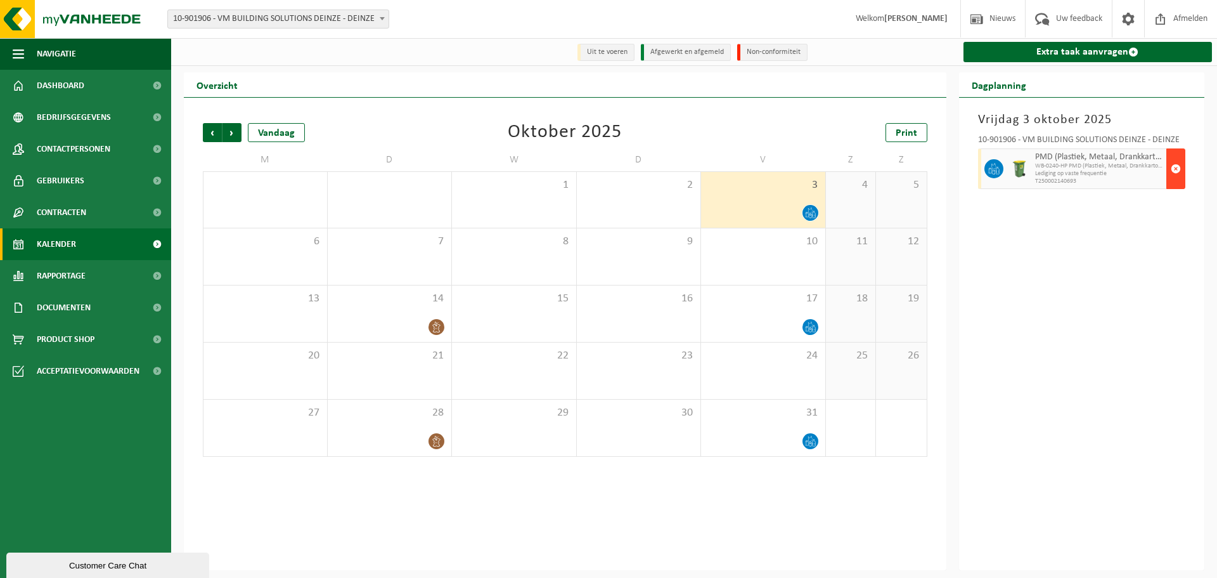
click at [1175, 165] on span "button" at bounding box center [1176, 168] width 10 height 25
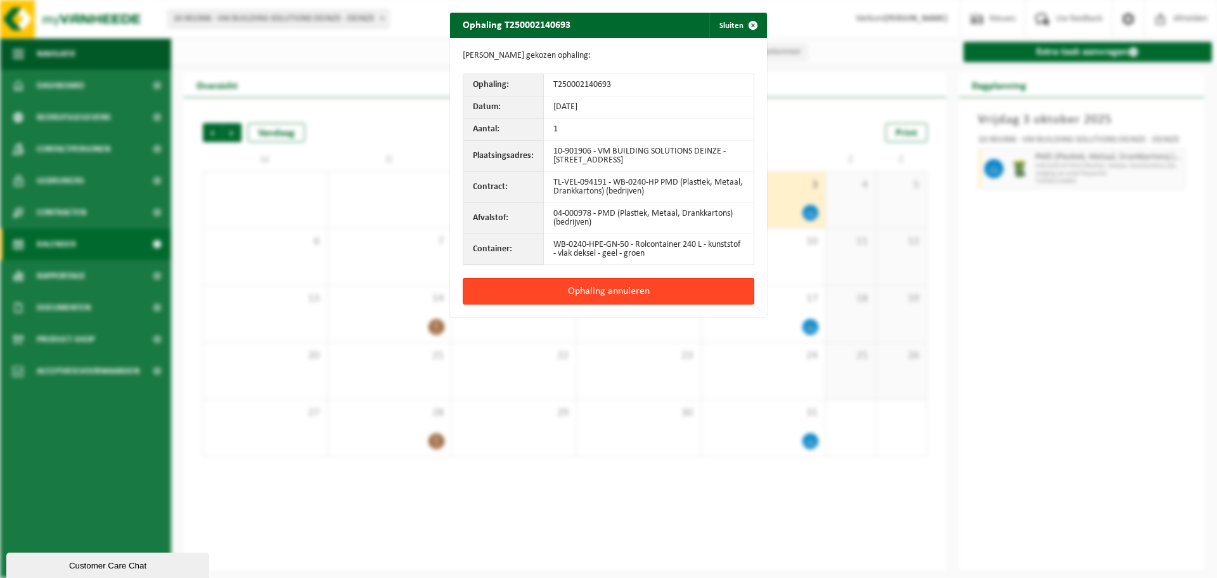
click at [613, 289] on button "Ophaling annuleren" at bounding box center [609, 291] width 292 height 27
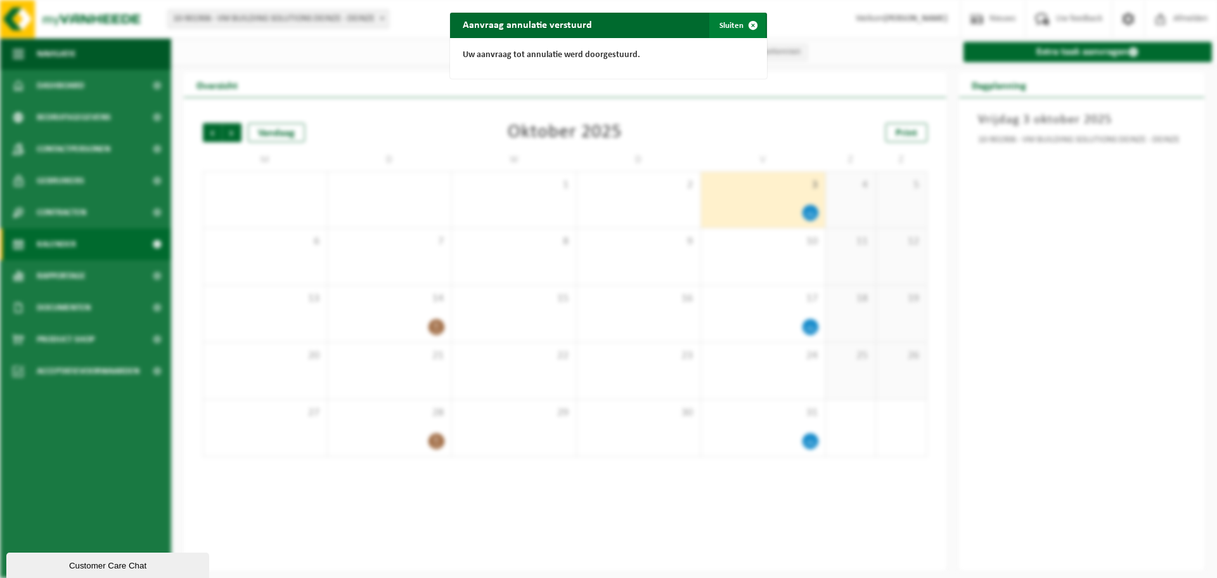
click at [727, 25] on button "Sluiten" at bounding box center [737, 25] width 56 height 25
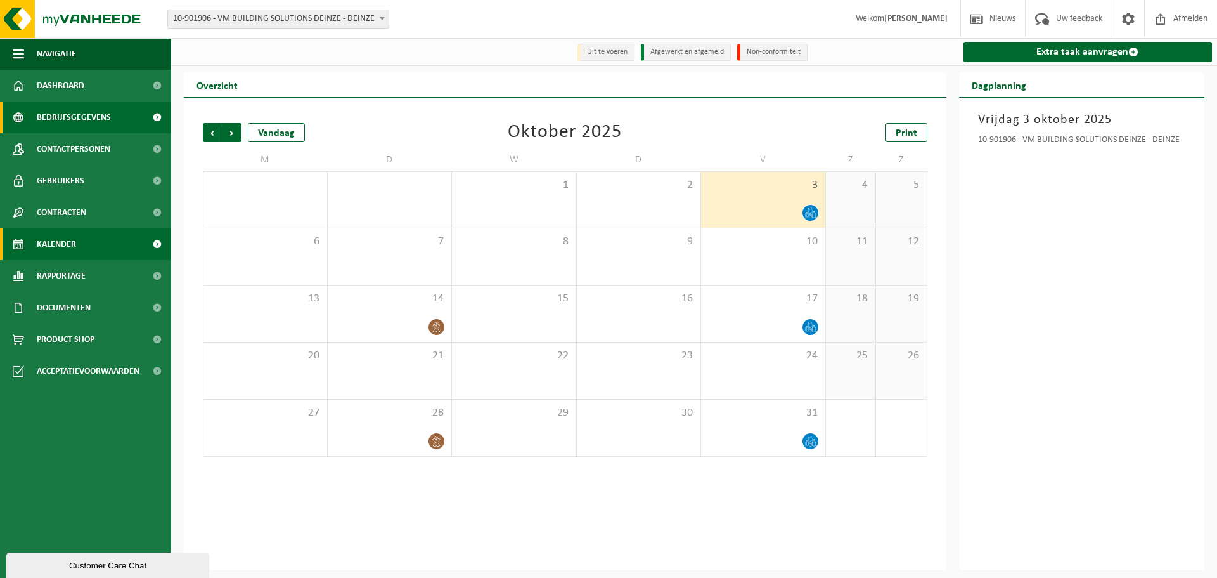
click at [65, 111] on span "Bedrijfsgegevens" at bounding box center [74, 117] width 74 height 32
